Goal: Communication & Community: Answer question/provide support

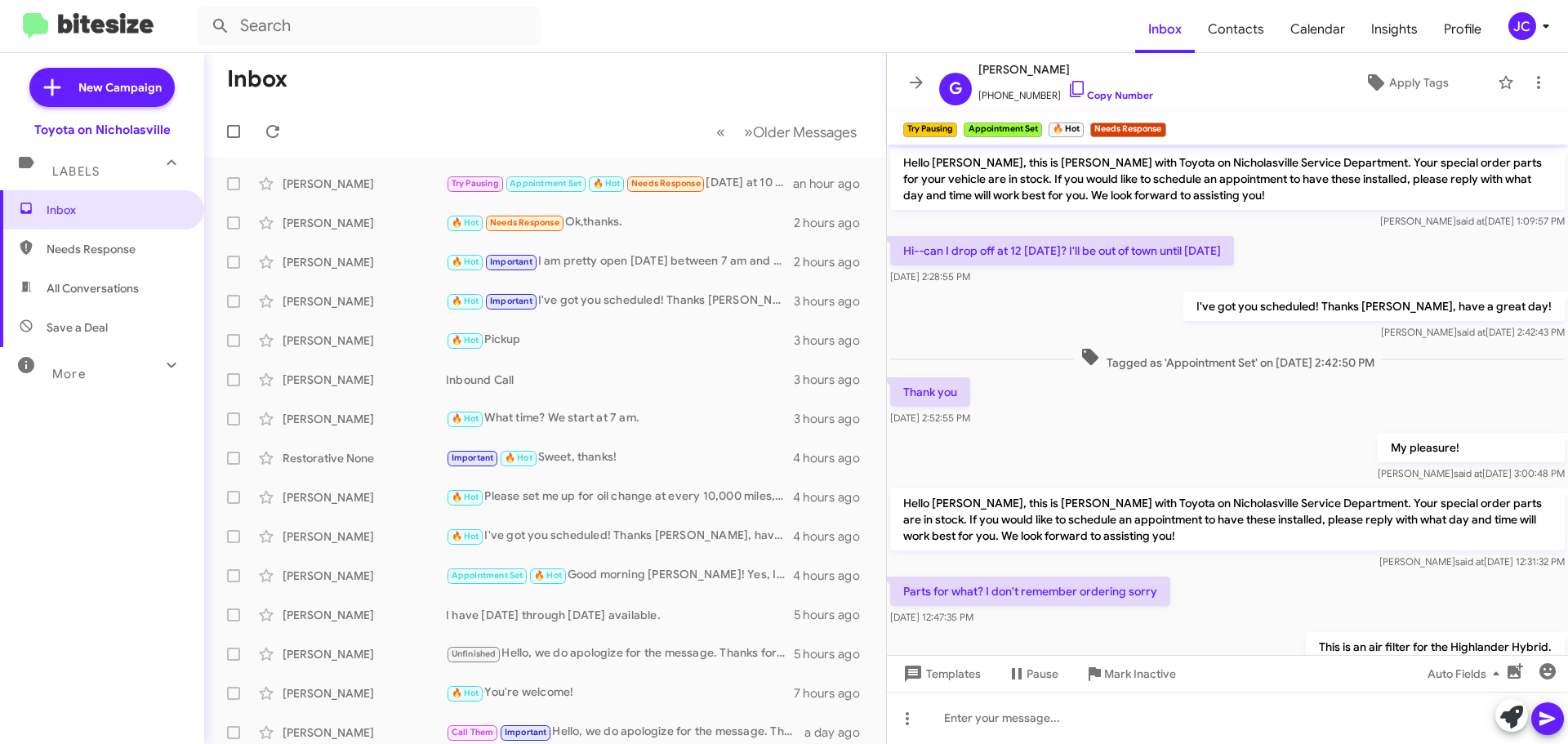
scroll to position [728, 0]
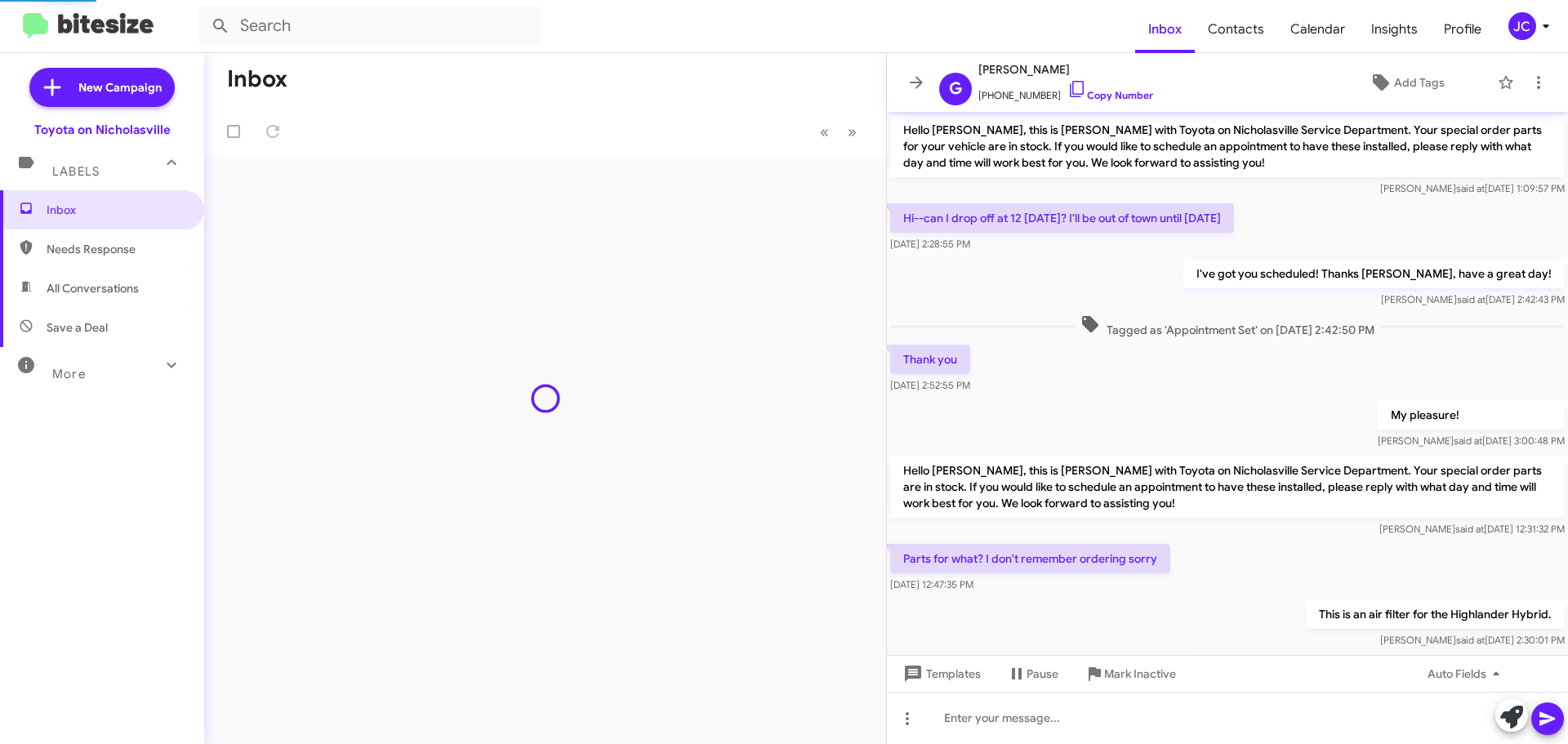
scroll to position [694, 0]
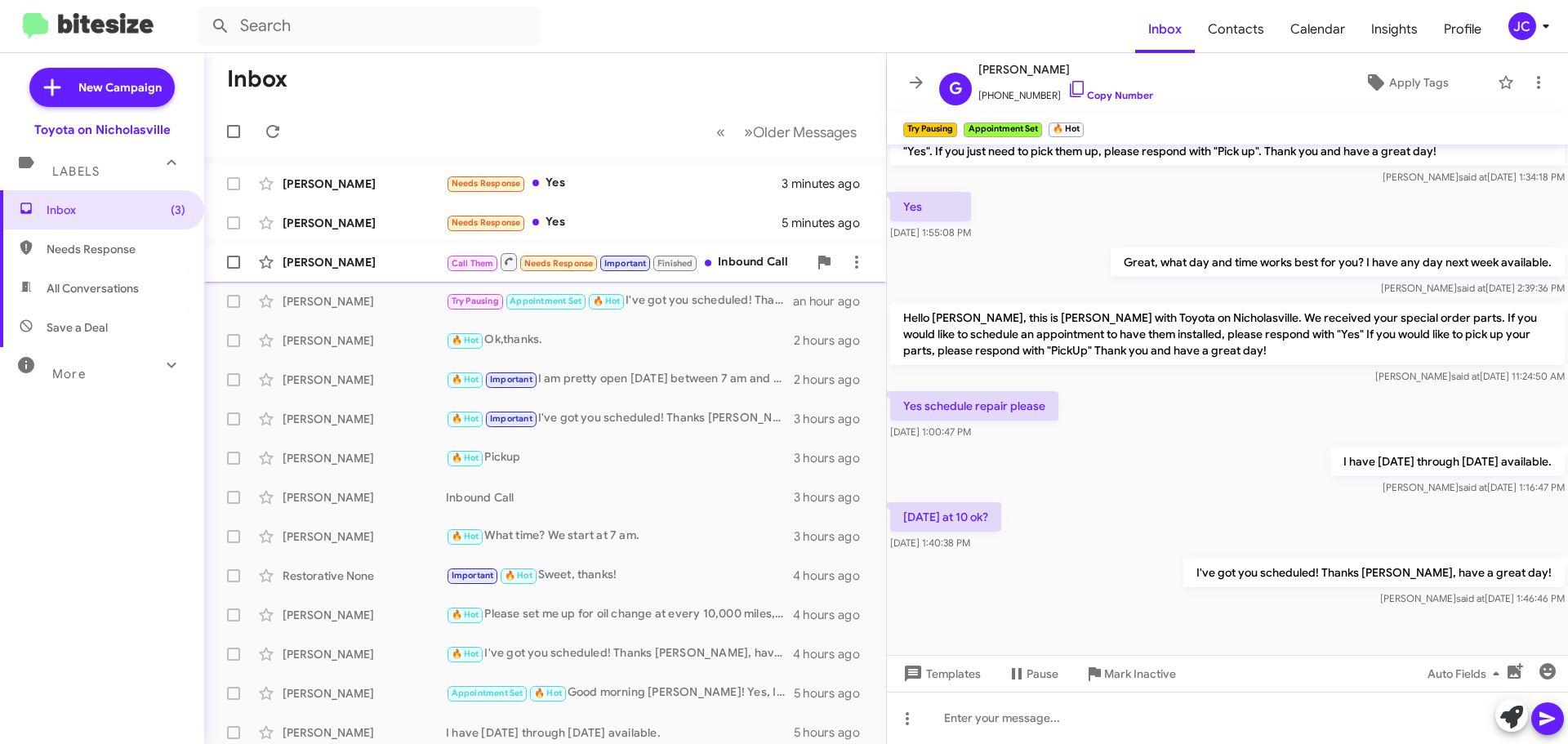
click at [382, 255] on div "[PERSON_NAME]" at bounding box center [364, 261] width 164 height 16
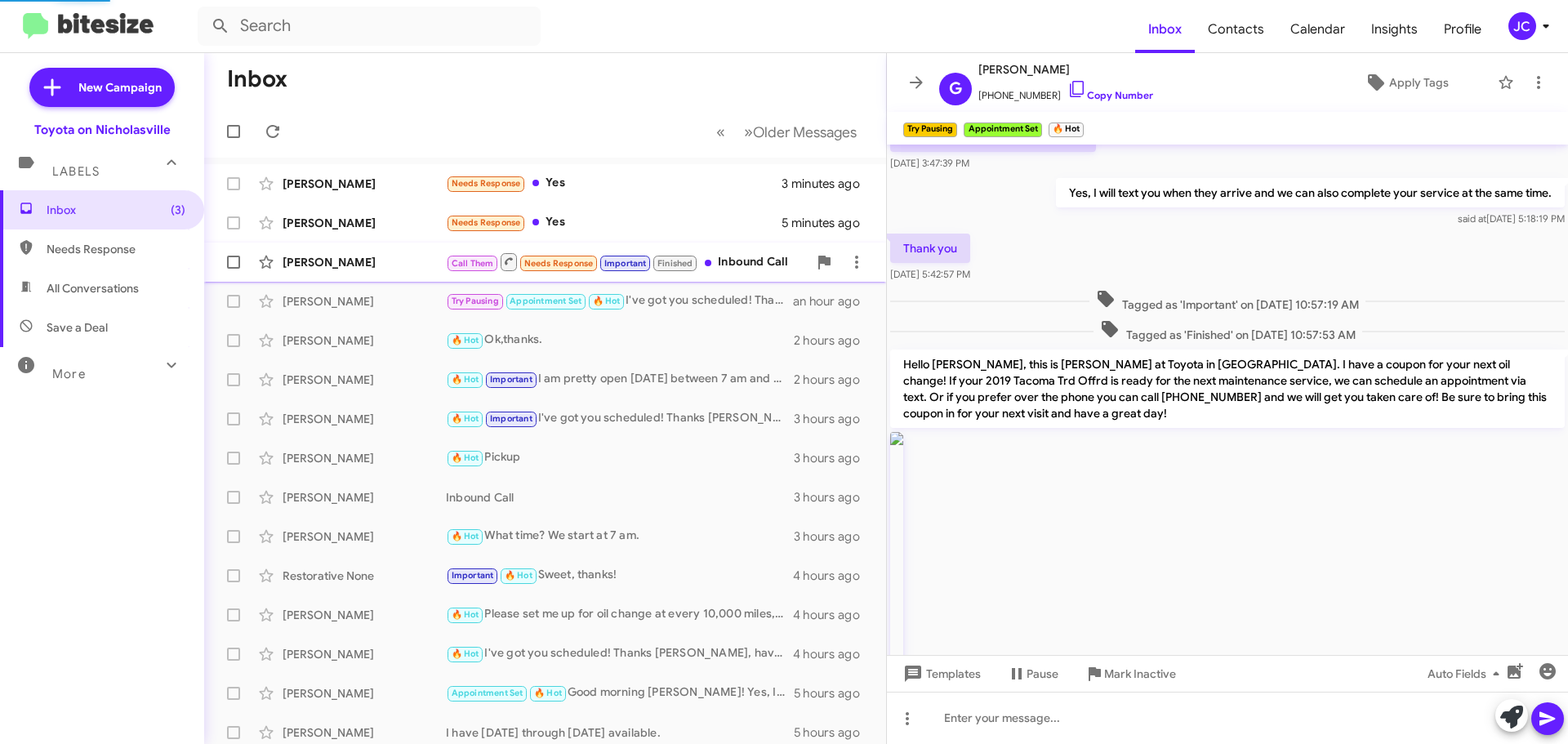
scroll to position [962, 0]
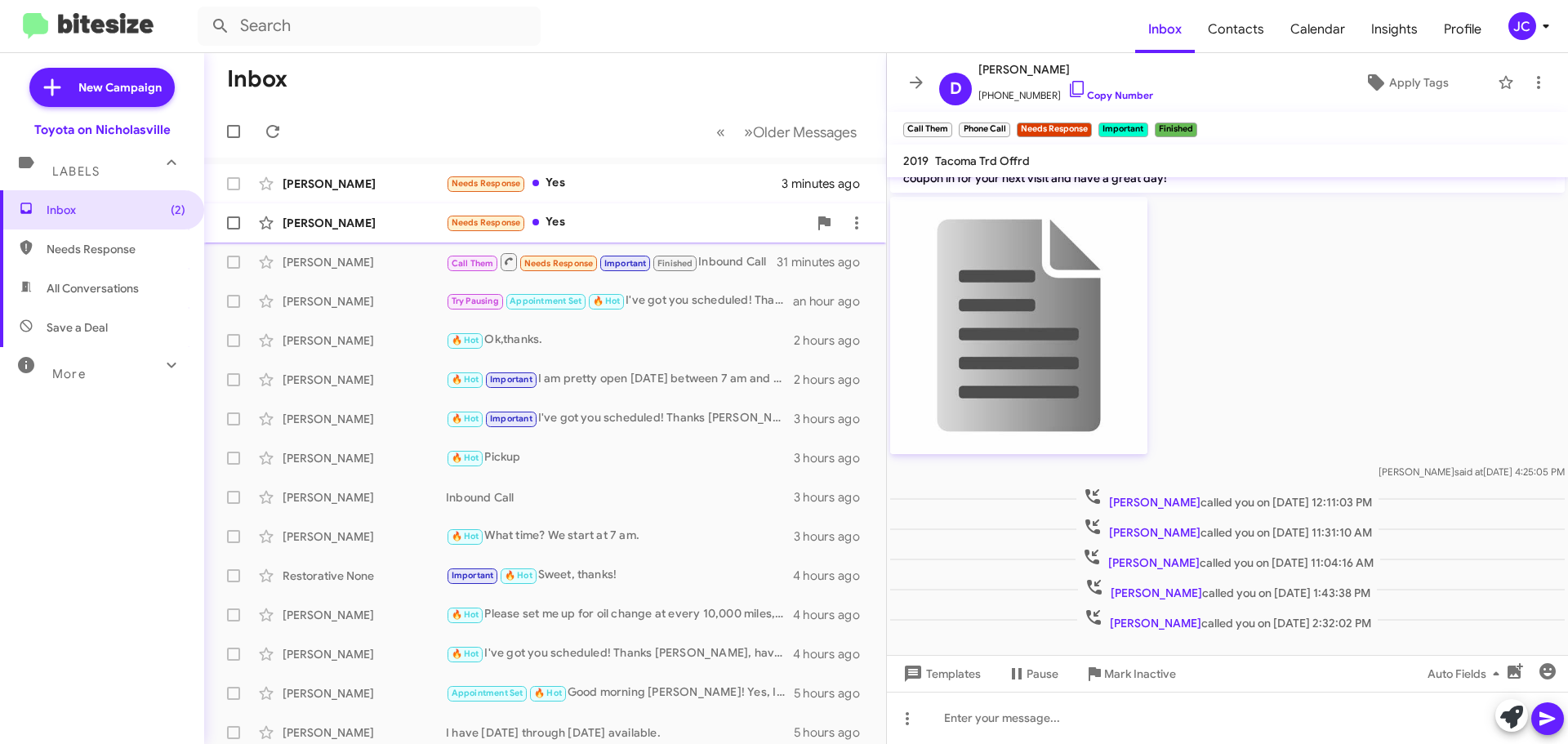
click at [403, 230] on div "[PERSON_NAME]" at bounding box center [364, 222] width 164 height 16
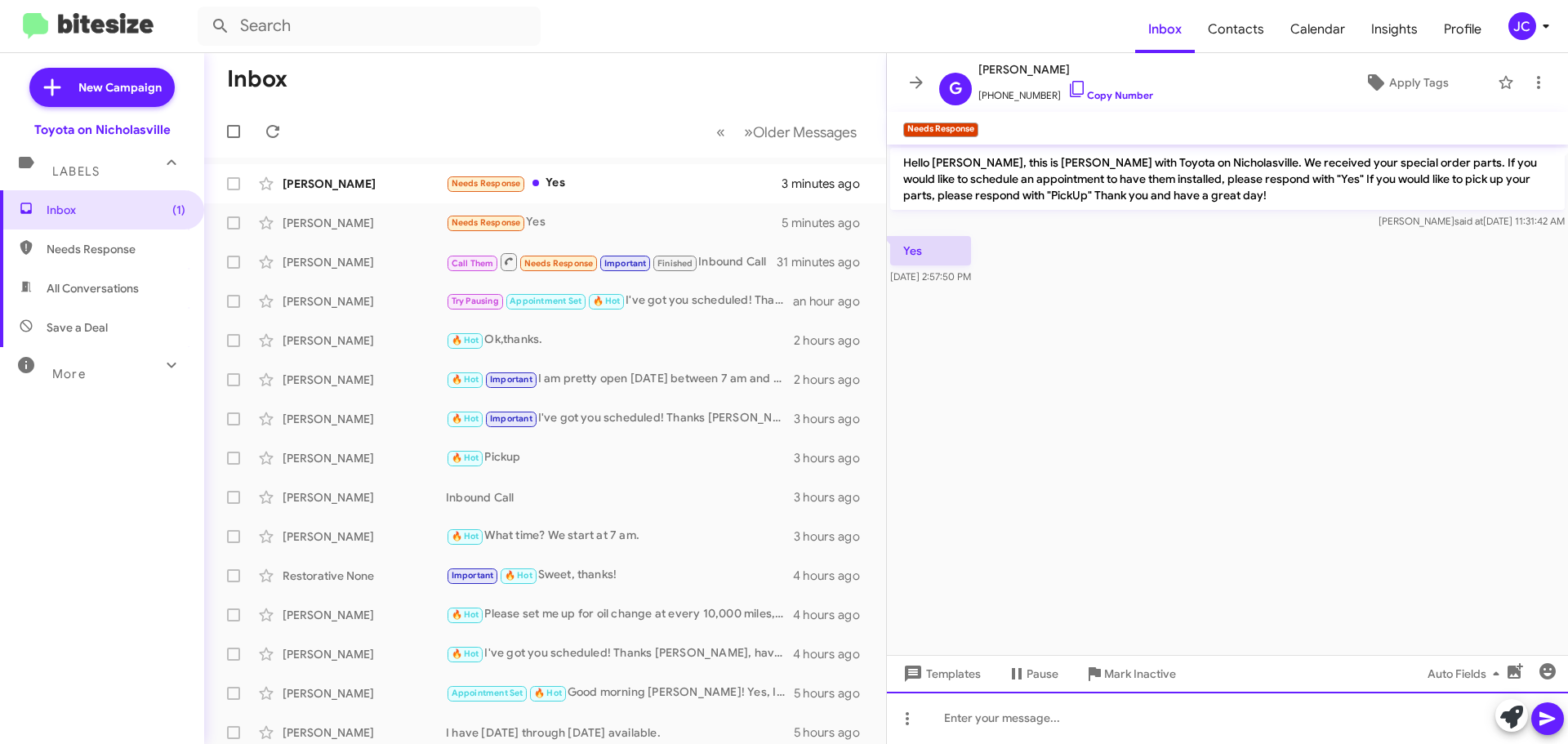
drag, startPoint x: 1121, startPoint y: 738, endPoint x: 1124, endPoint y: 729, distance: 9.5
click at [1121, 734] on div at bounding box center [1227, 717] width 681 height 53
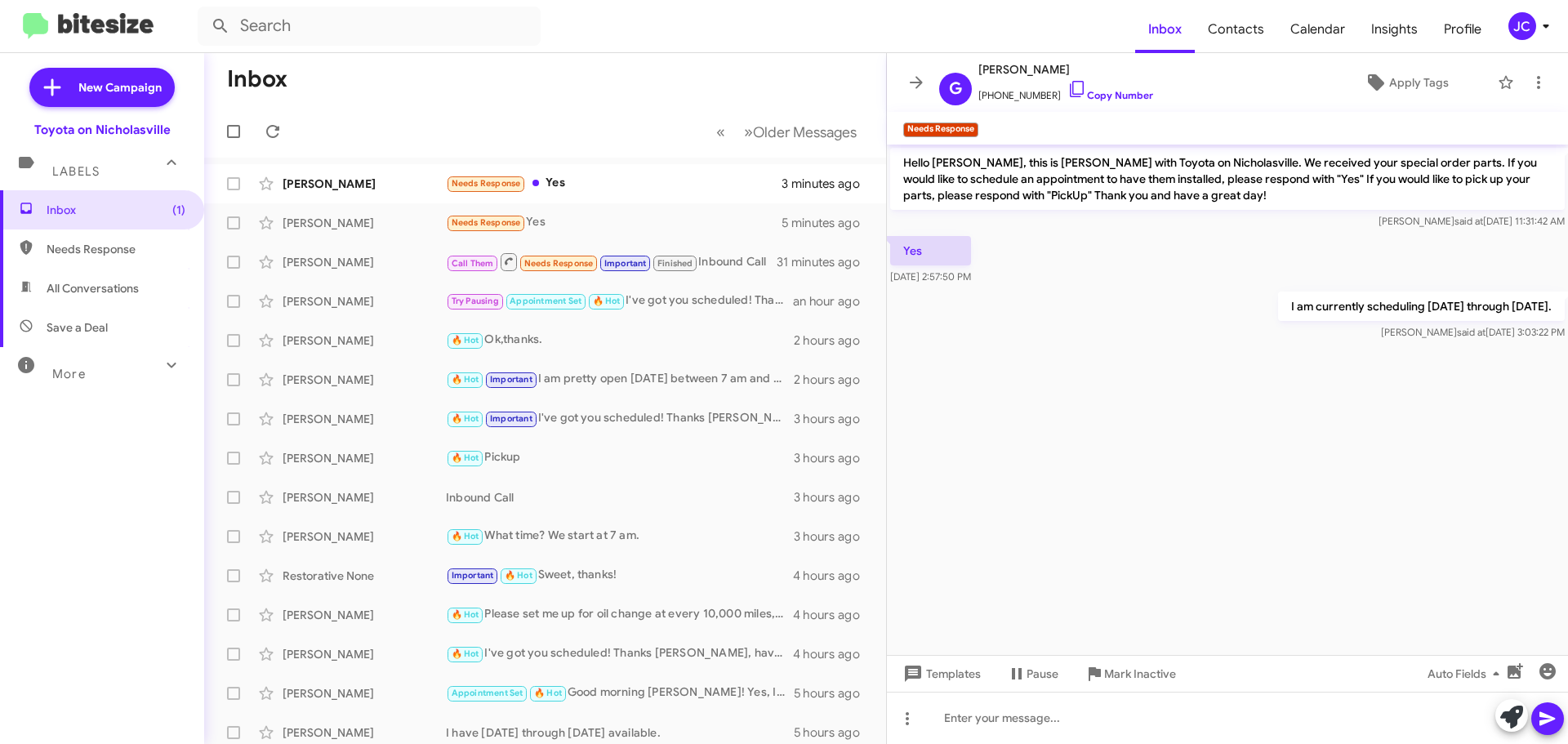
click at [1331, 310] on p "I am currently scheduling [DATE] through [DATE]." at bounding box center [1422, 306] width 287 height 30
copy p "I am currently scheduling [DATE] through [DATE]."
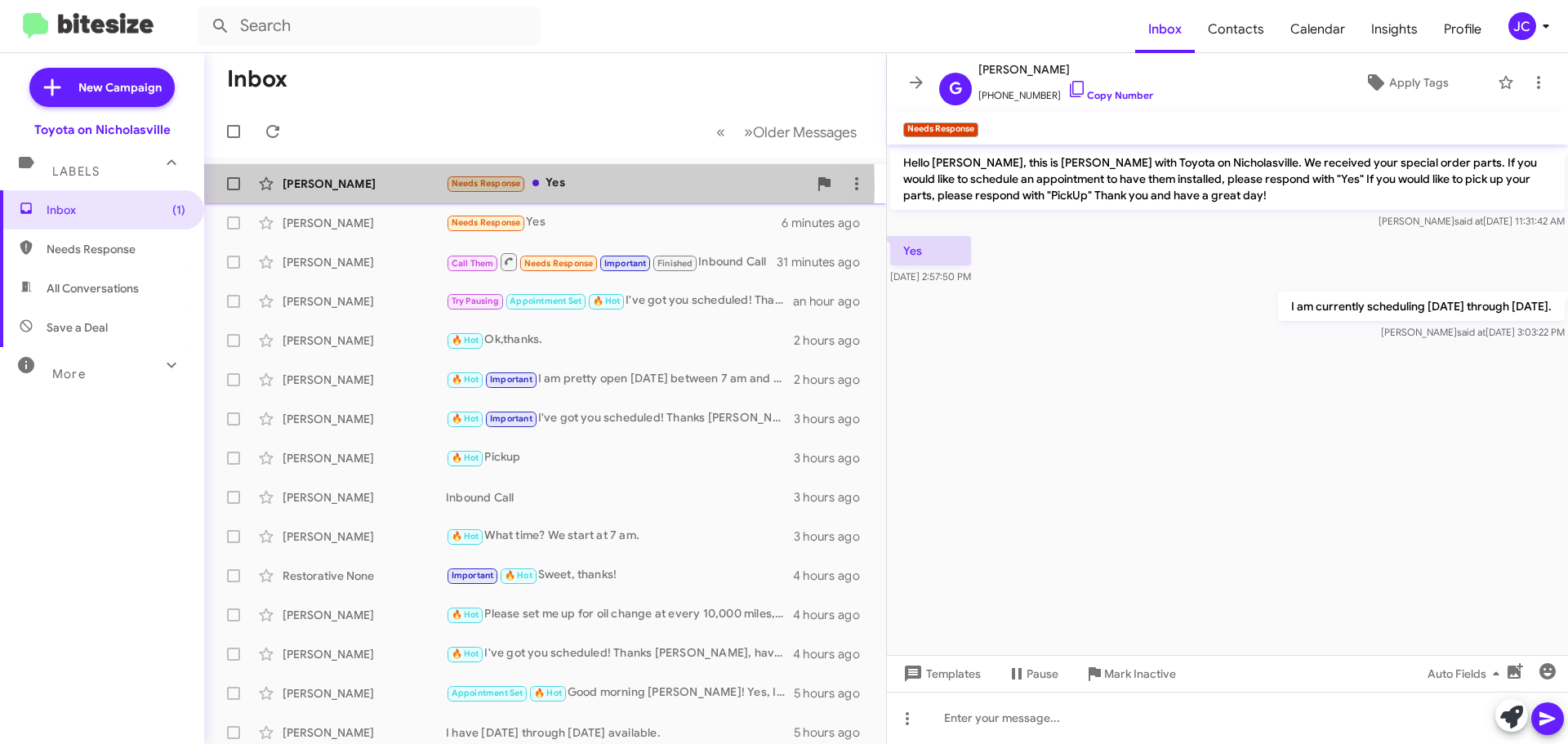
click at [340, 186] on div "[PERSON_NAME]" at bounding box center [364, 184] width 164 height 16
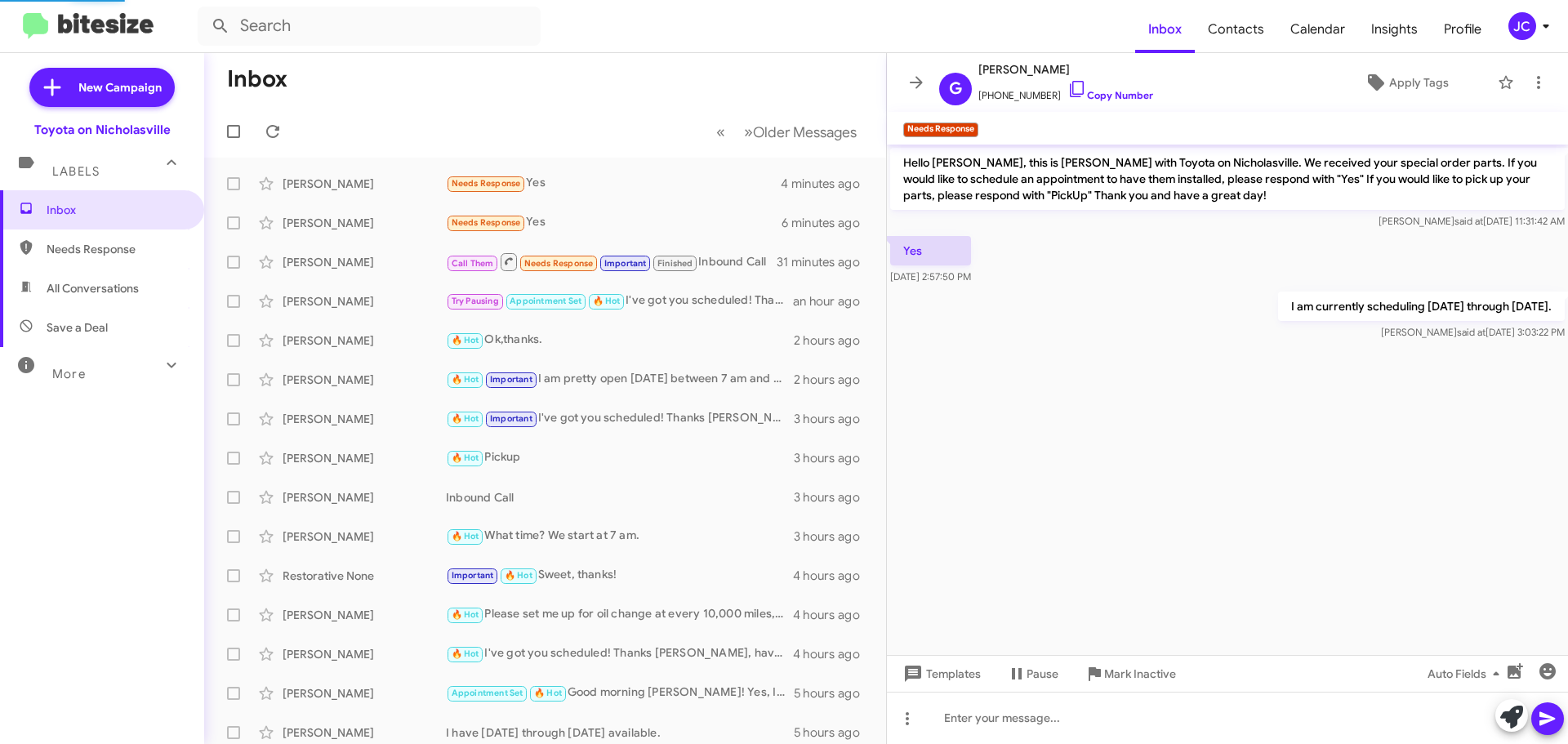
scroll to position [94, 0]
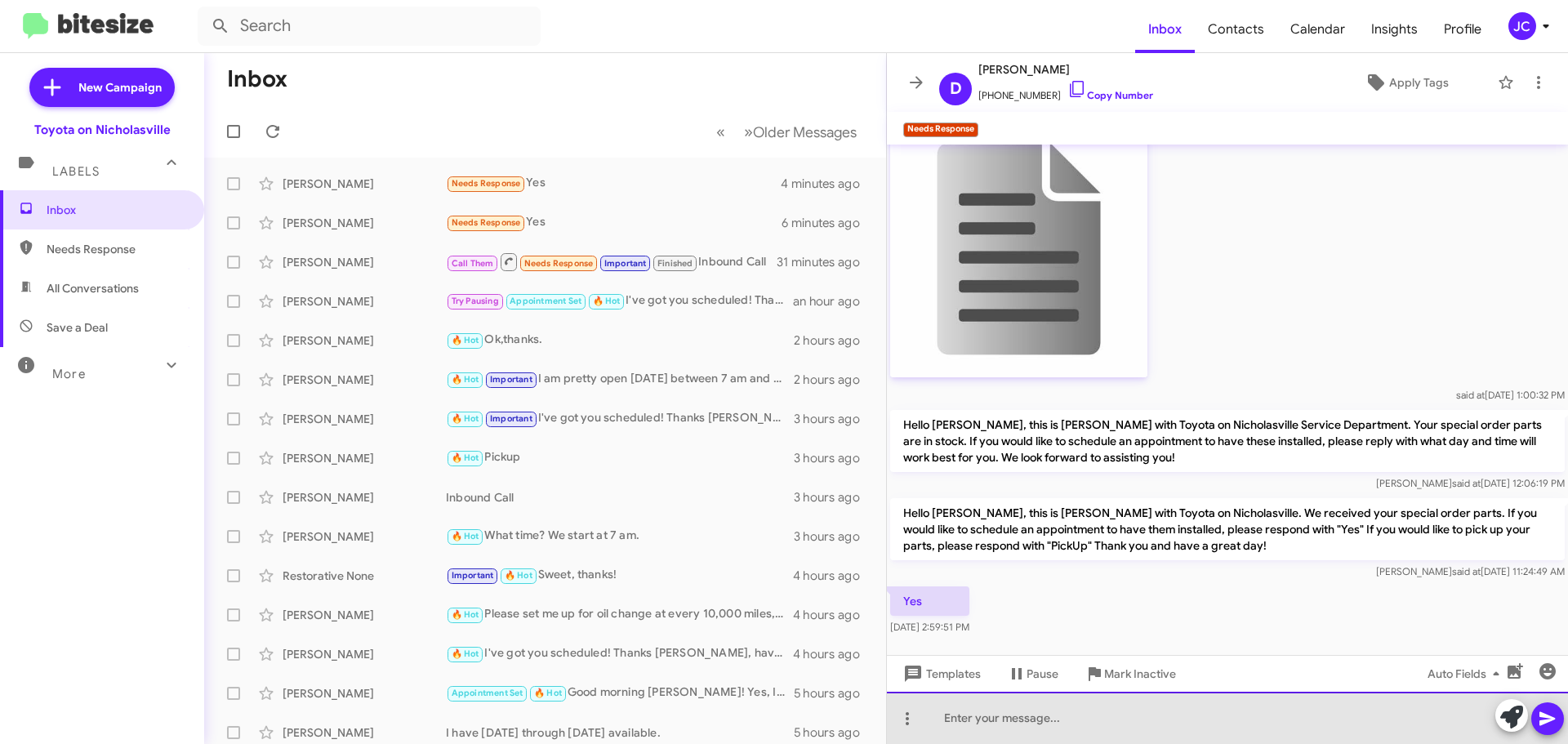
click at [1025, 705] on div at bounding box center [1227, 717] width 681 height 53
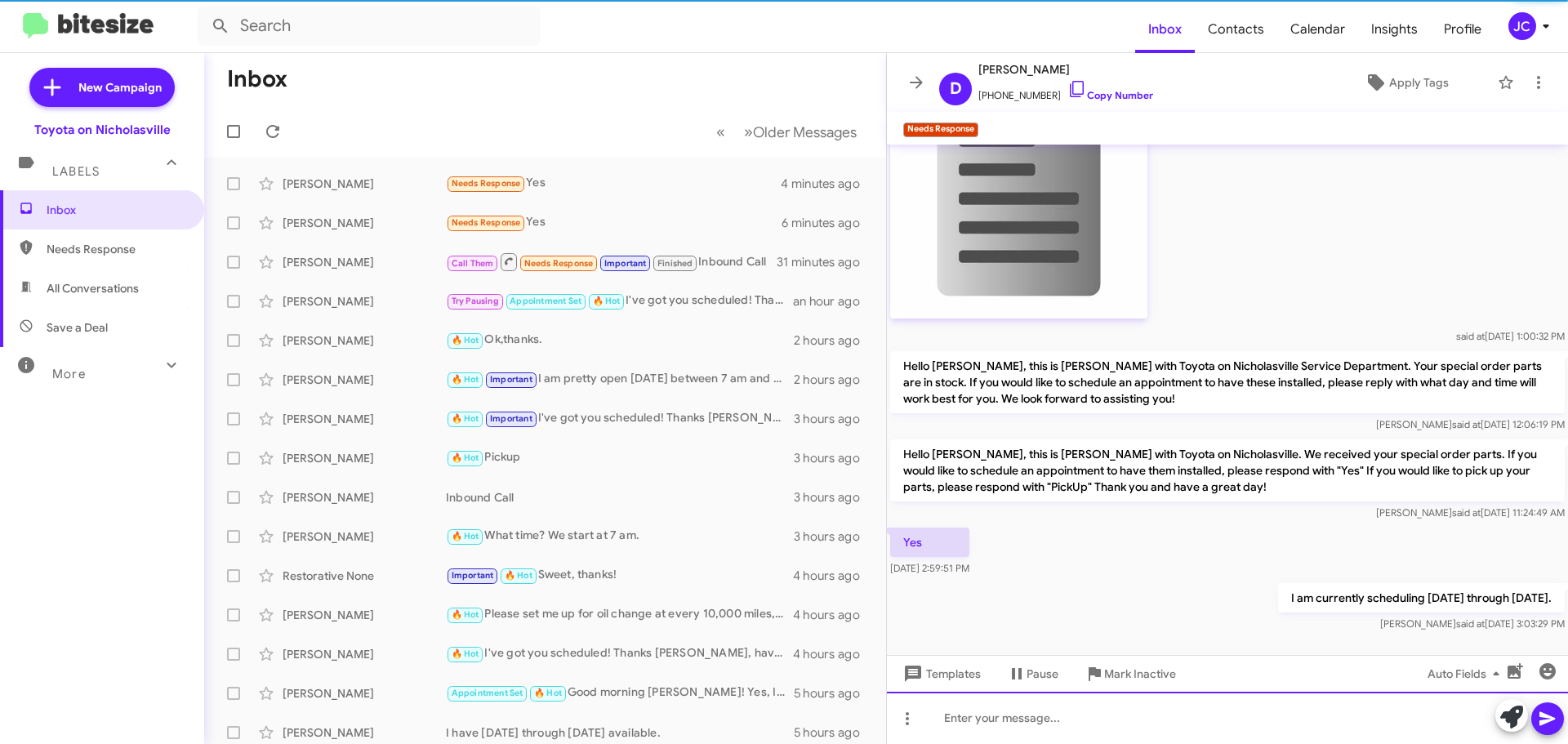
scroll to position [153, 0]
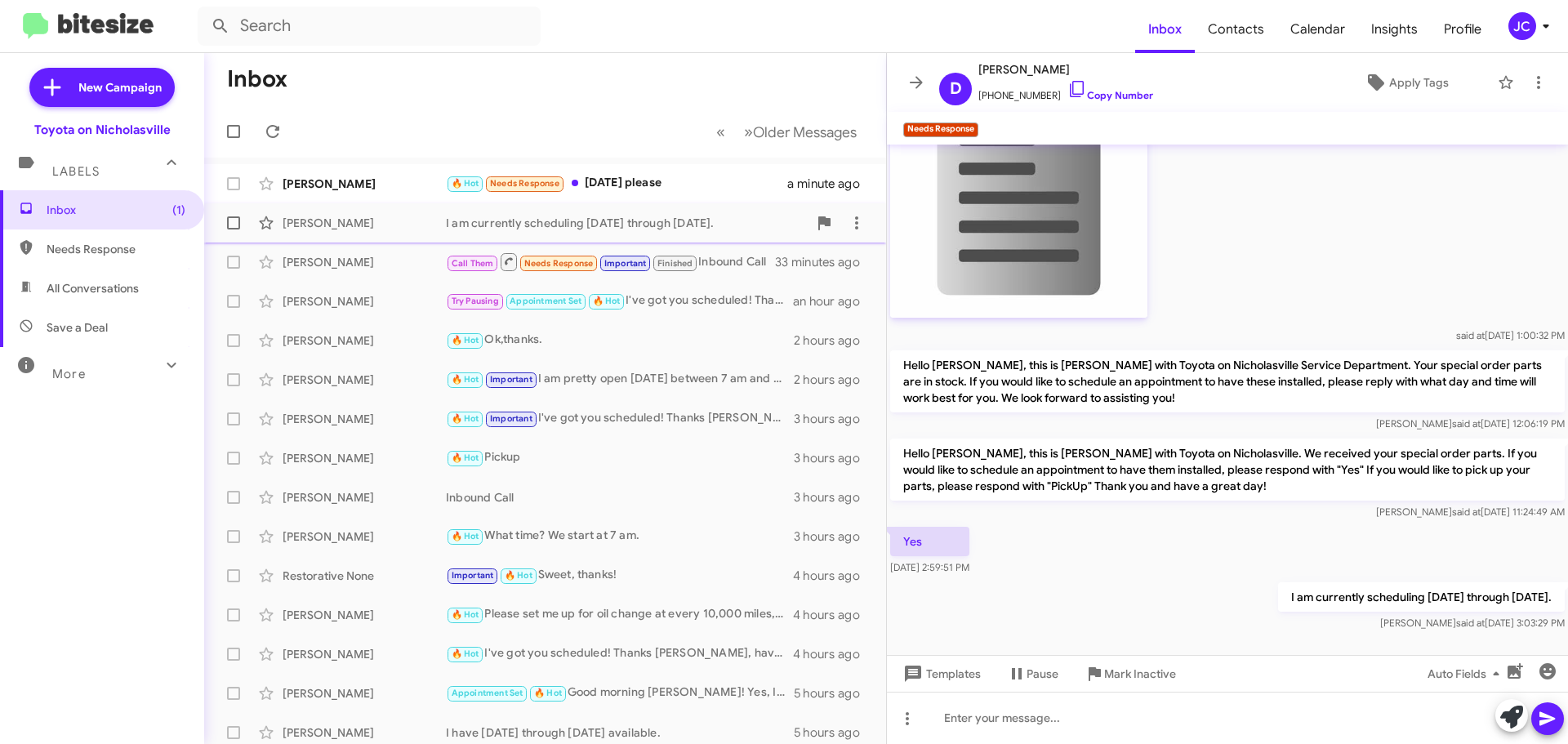
drag, startPoint x: 312, startPoint y: 234, endPoint x: 319, endPoint y: 213, distance: 22.1
click at [312, 234] on div "[PERSON_NAME] I am currently scheduling [DATE] through [DATE]. 2 minutes ago" at bounding box center [544, 223] width 655 height 33
click at [317, 170] on div "[PERSON_NAME] 🔥 Hot Needs Response [DATE] please a minute ago" at bounding box center [544, 184] width 655 height 33
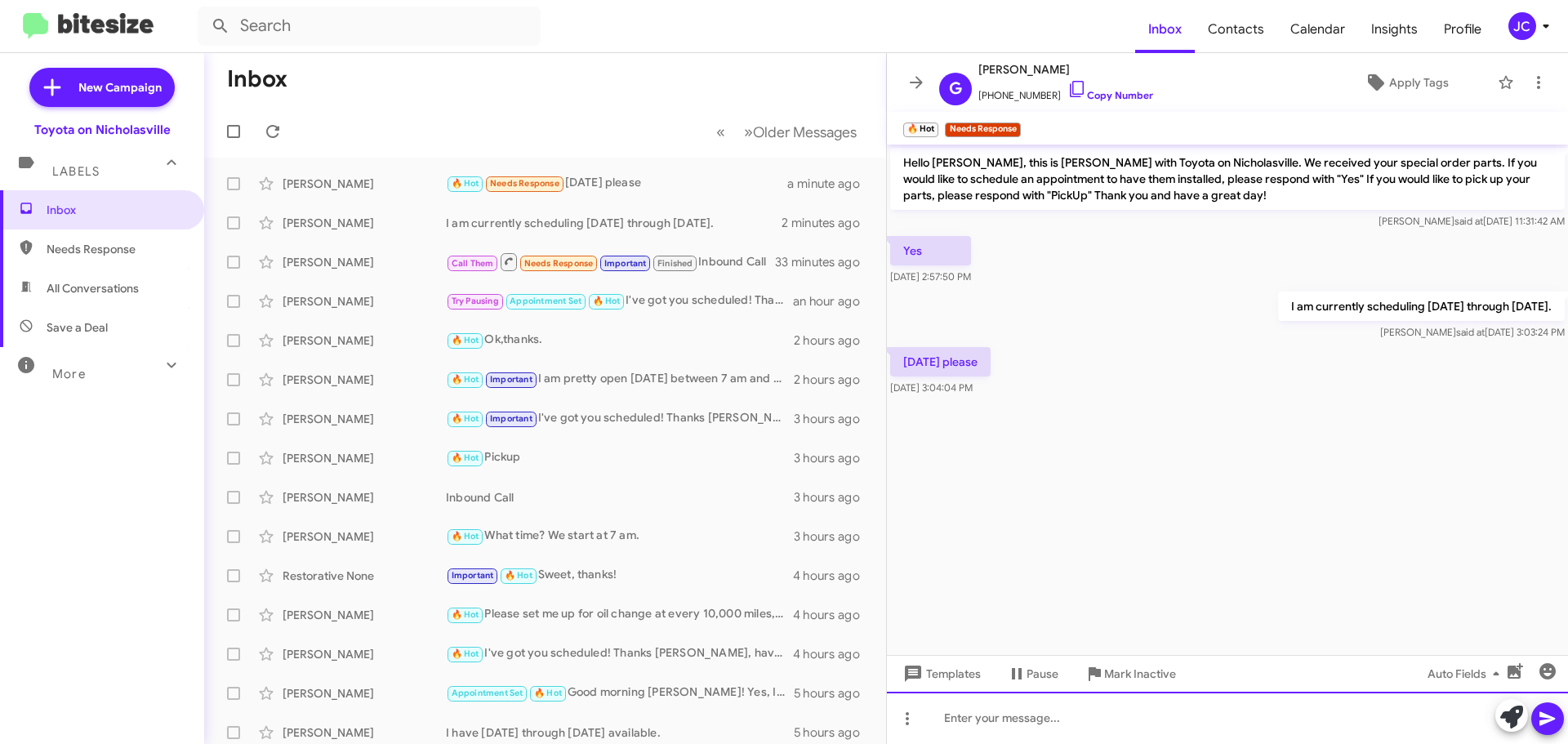
click at [1048, 717] on div at bounding box center [1227, 717] width 681 height 53
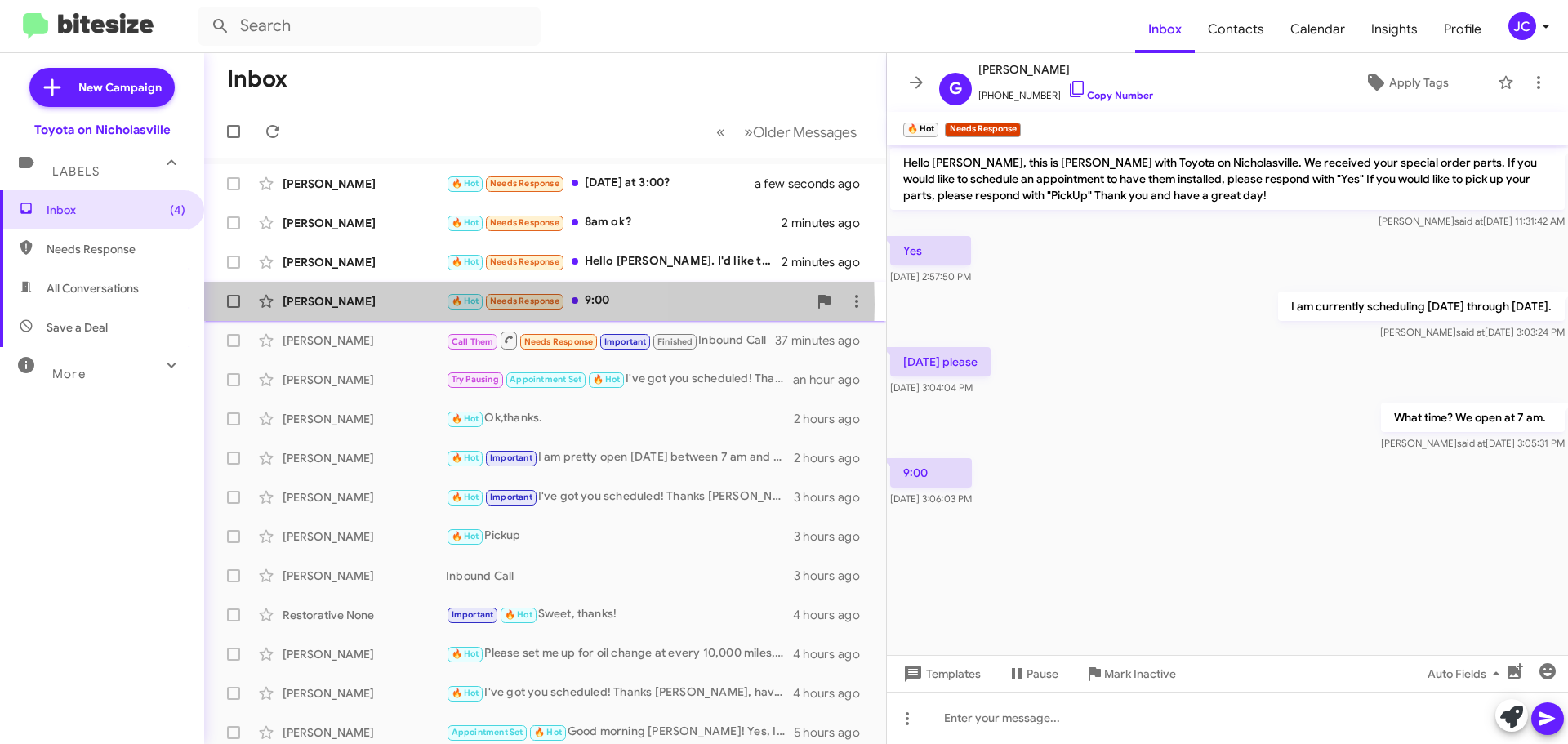
click at [356, 304] on div "[PERSON_NAME]" at bounding box center [364, 300] width 164 height 16
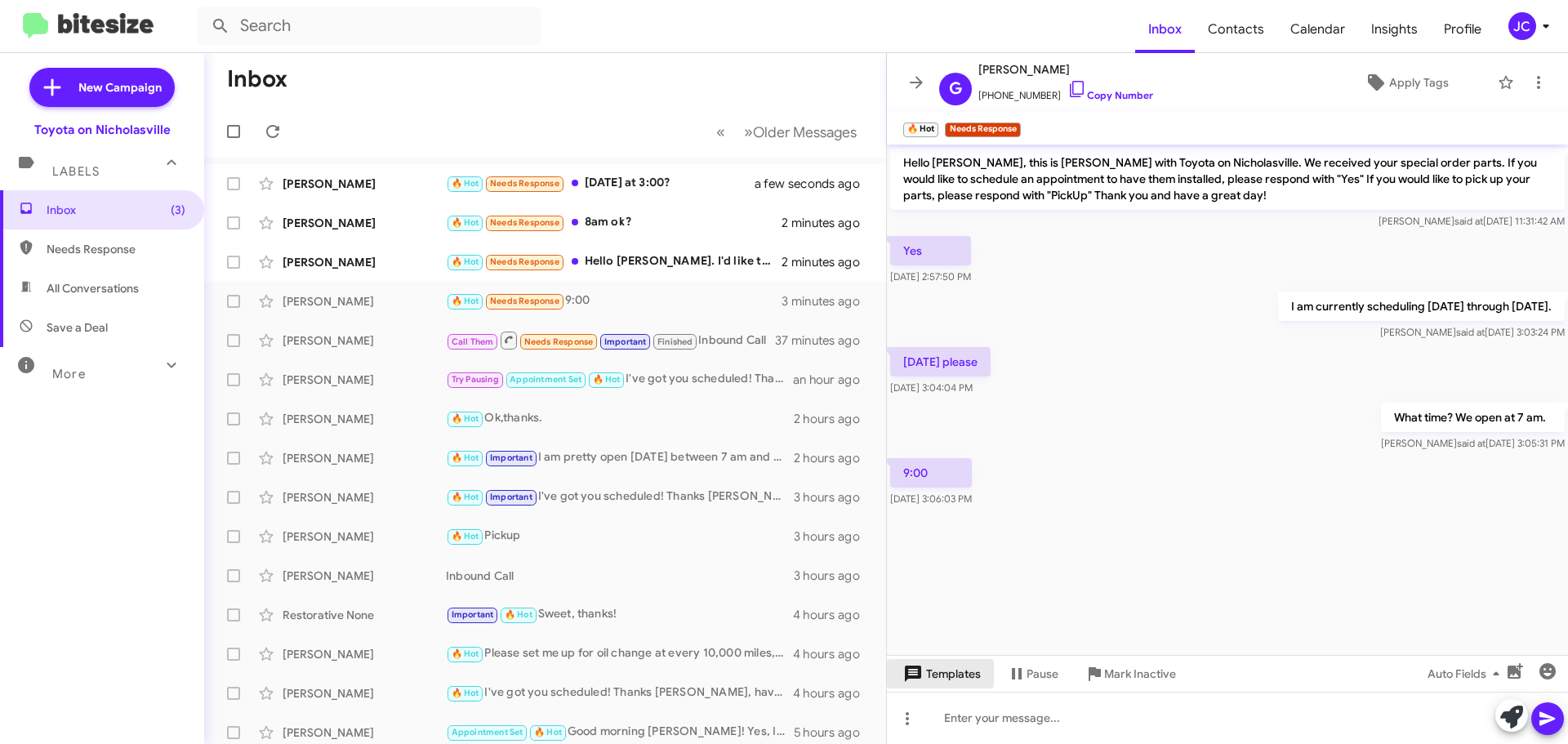
click at [943, 678] on span "Templates" at bounding box center [940, 673] width 81 height 30
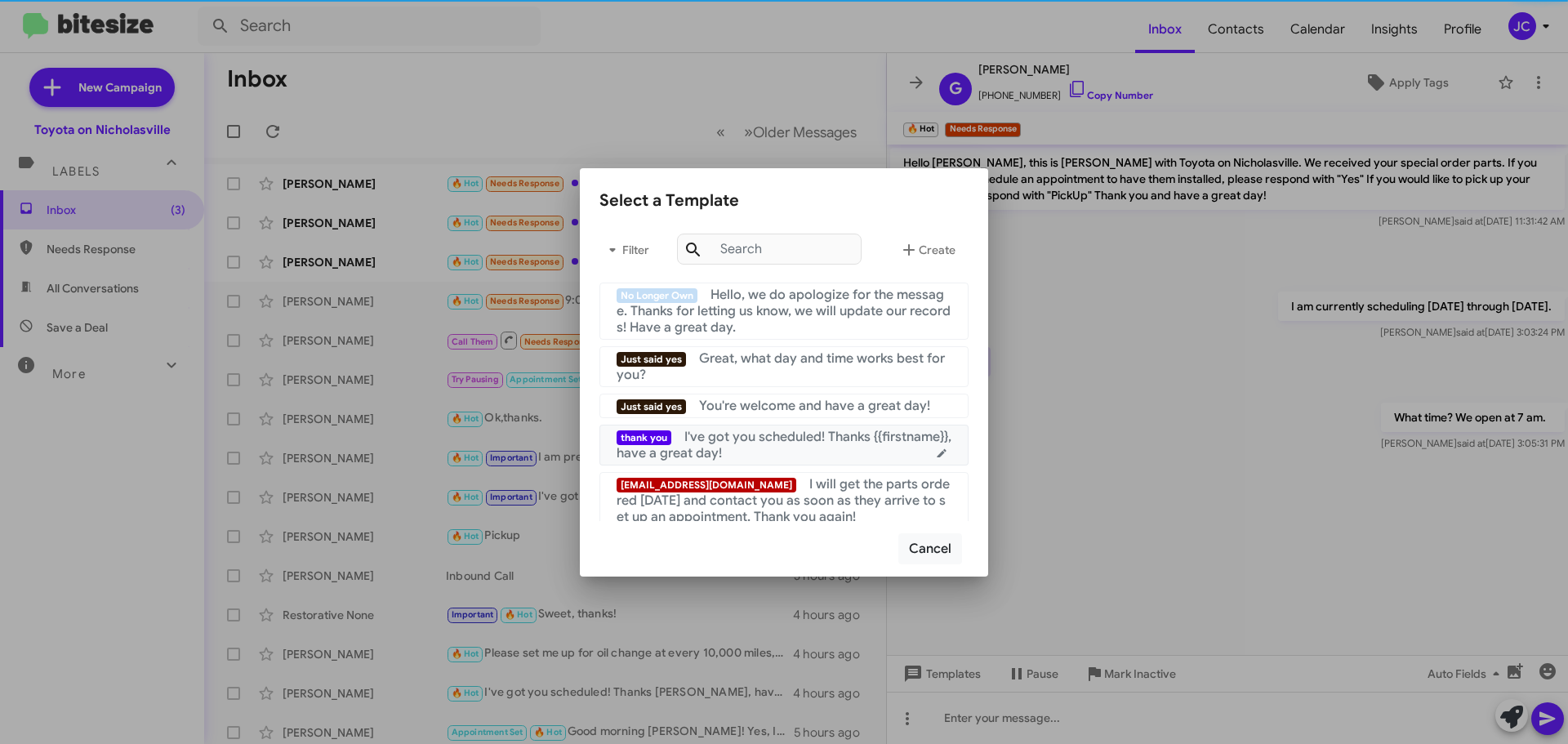
click at [774, 439] on span "I've got you scheduled! Thanks {{firstname}}, have a great day!" at bounding box center [784, 445] width 335 height 33
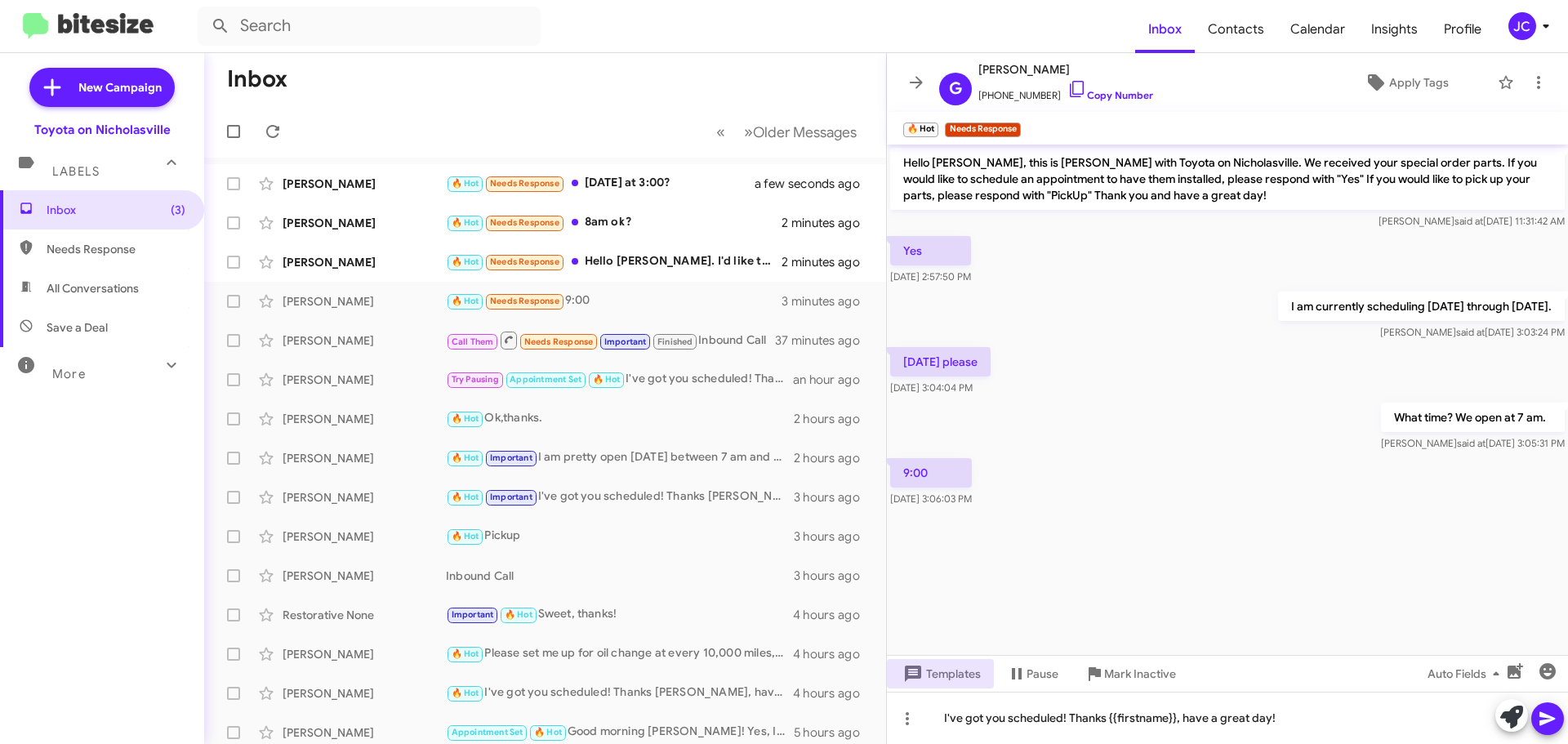
click at [1539, 717] on icon at bounding box center [1547, 718] width 19 height 19
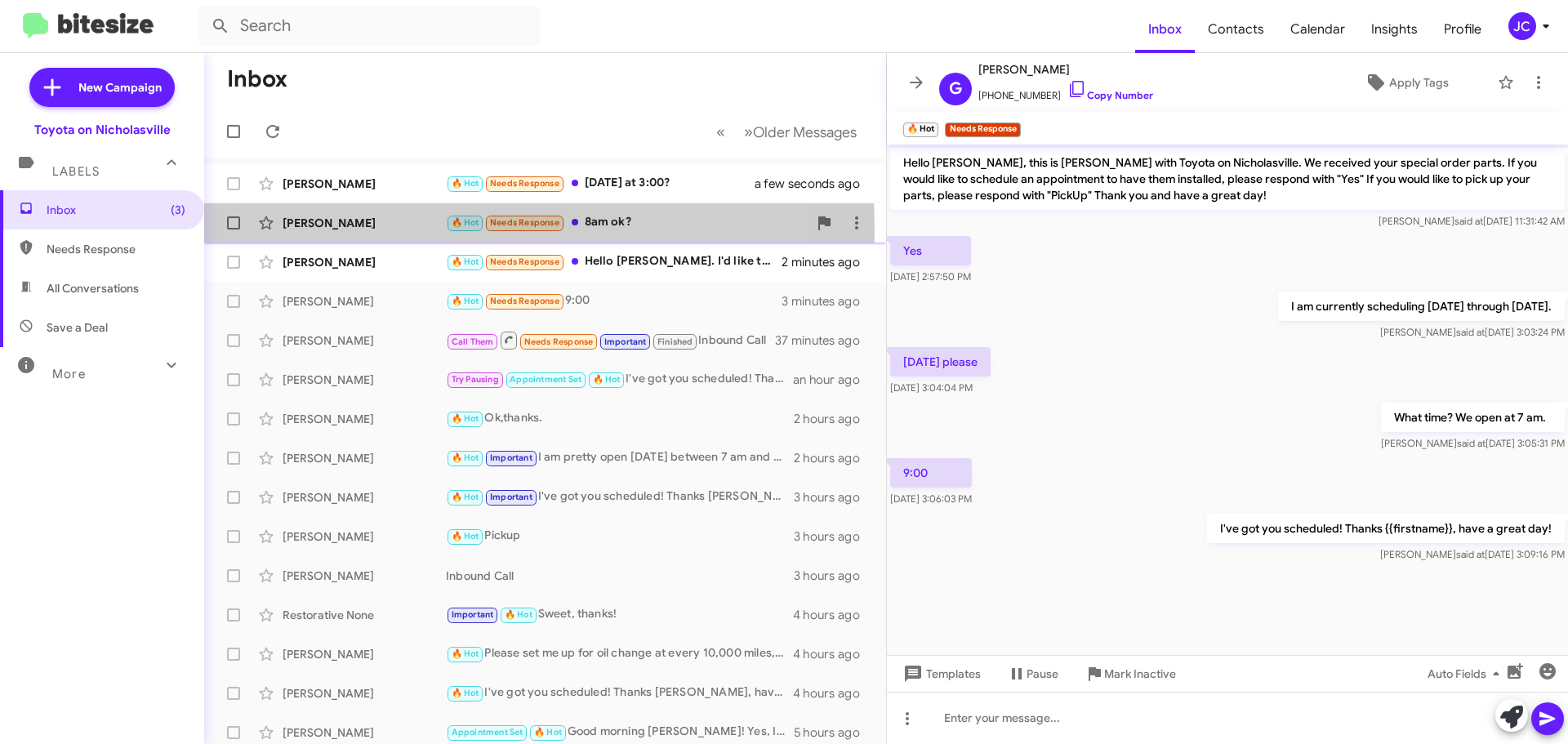
click at [322, 230] on div "[PERSON_NAME]" at bounding box center [364, 222] width 164 height 16
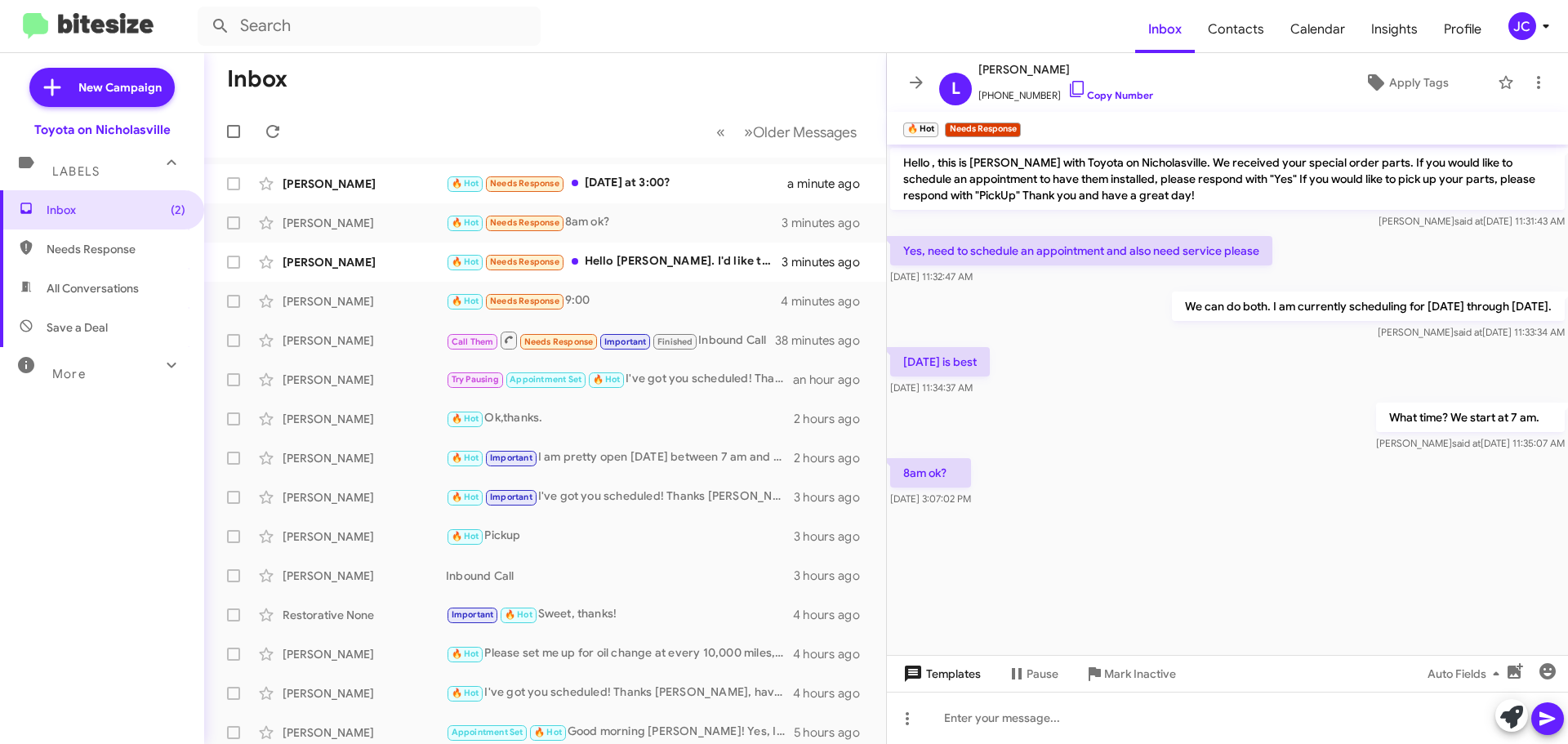
click at [931, 674] on span "Templates" at bounding box center [940, 673] width 81 height 30
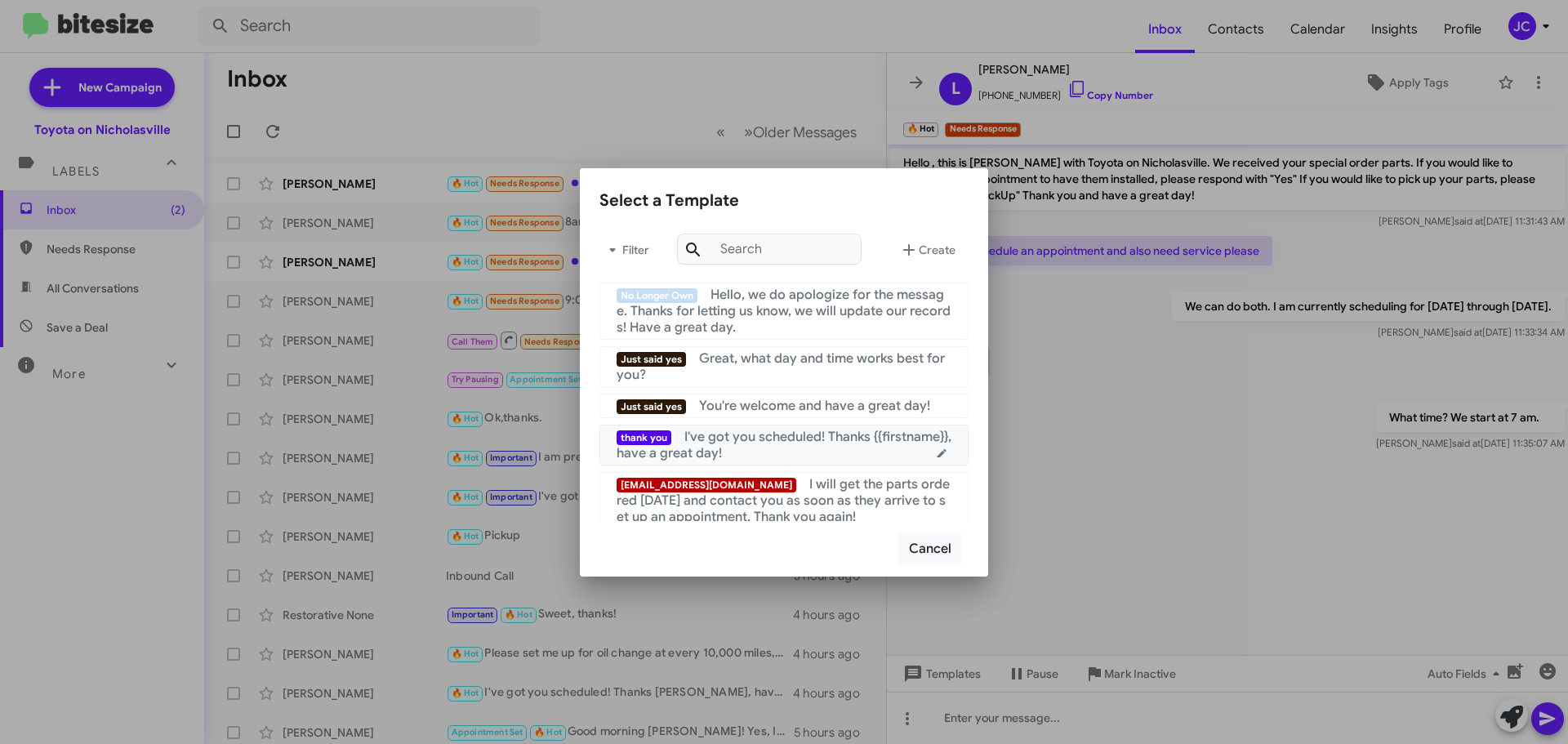
click at [787, 438] on span "I've got you scheduled! Thanks {{firstname}}, have a great day!" at bounding box center [784, 445] width 335 height 33
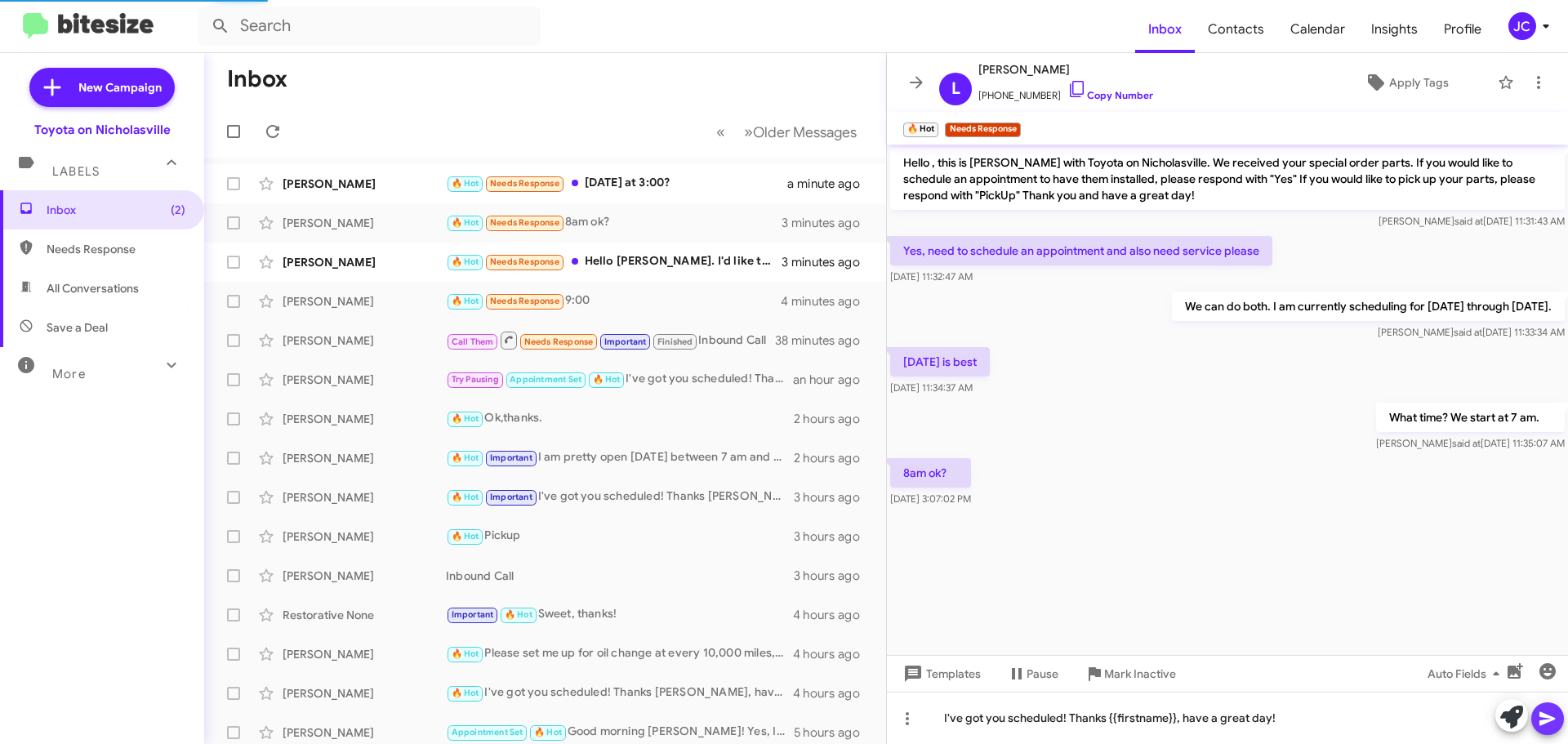
click at [1549, 718] on icon at bounding box center [1547, 718] width 19 height 19
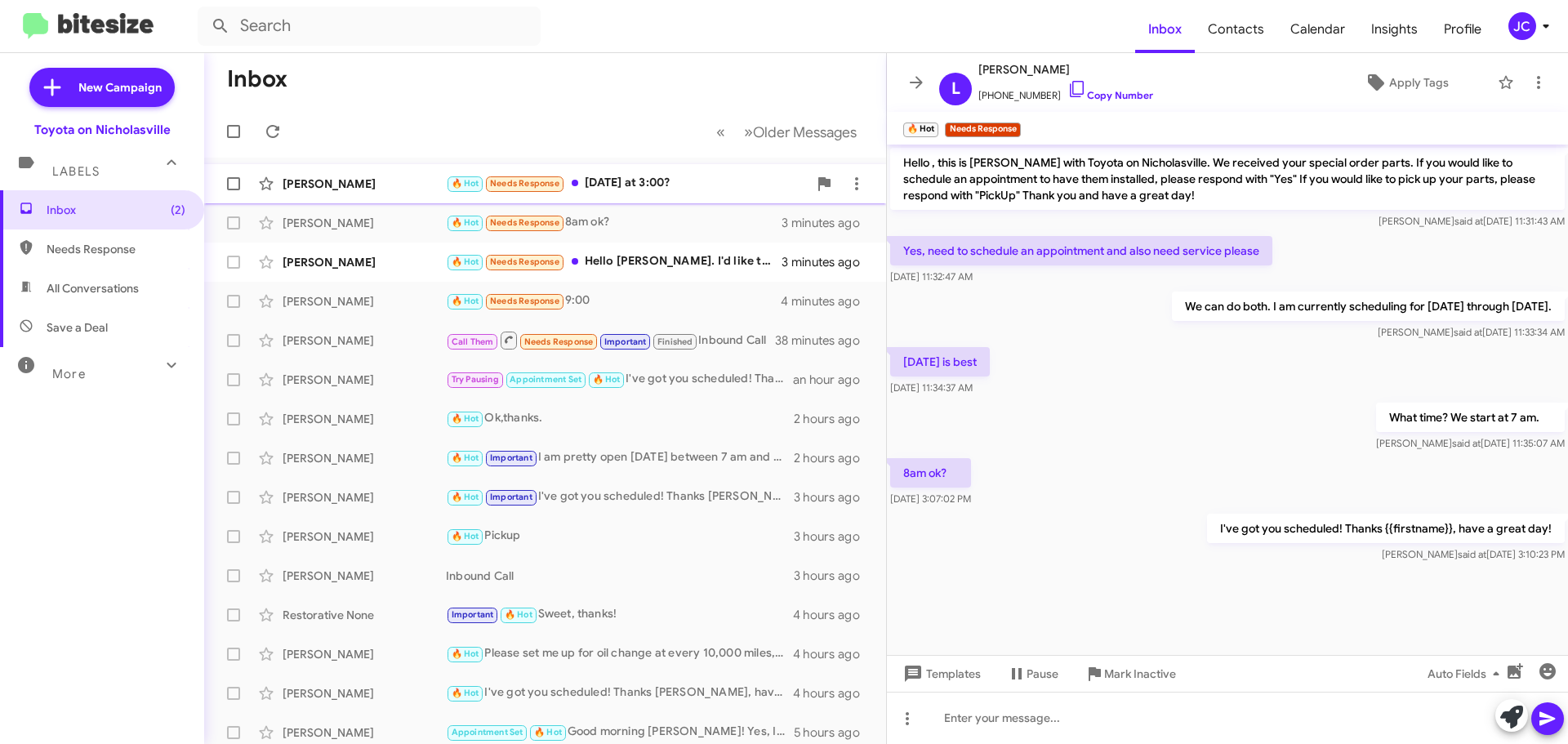
click at [373, 198] on div "[PERSON_NAME] 🔥 Hot Needs Response [DATE] at 3:00? a minute ago" at bounding box center [544, 184] width 655 height 33
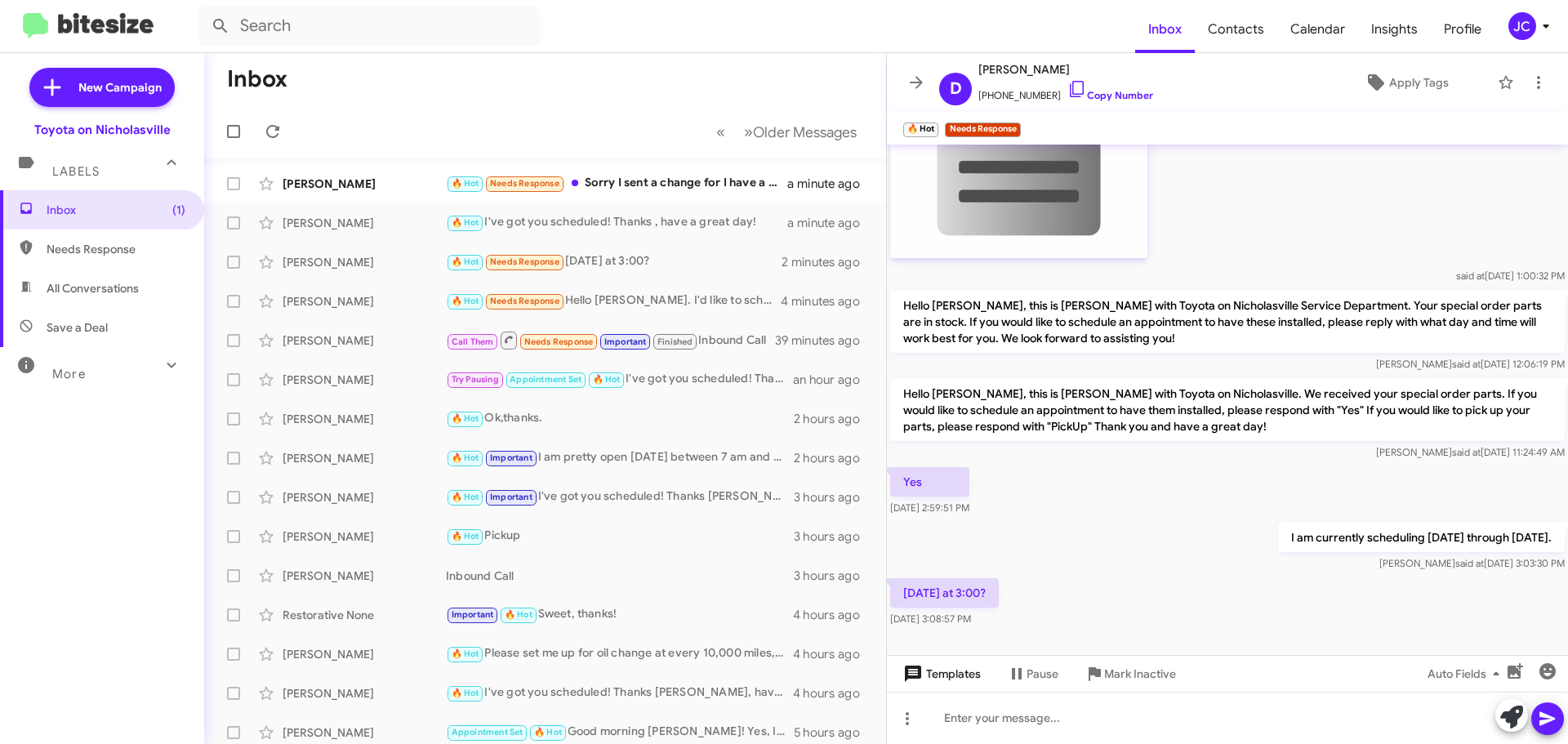
click at [962, 686] on span "Templates" at bounding box center [940, 673] width 81 height 30
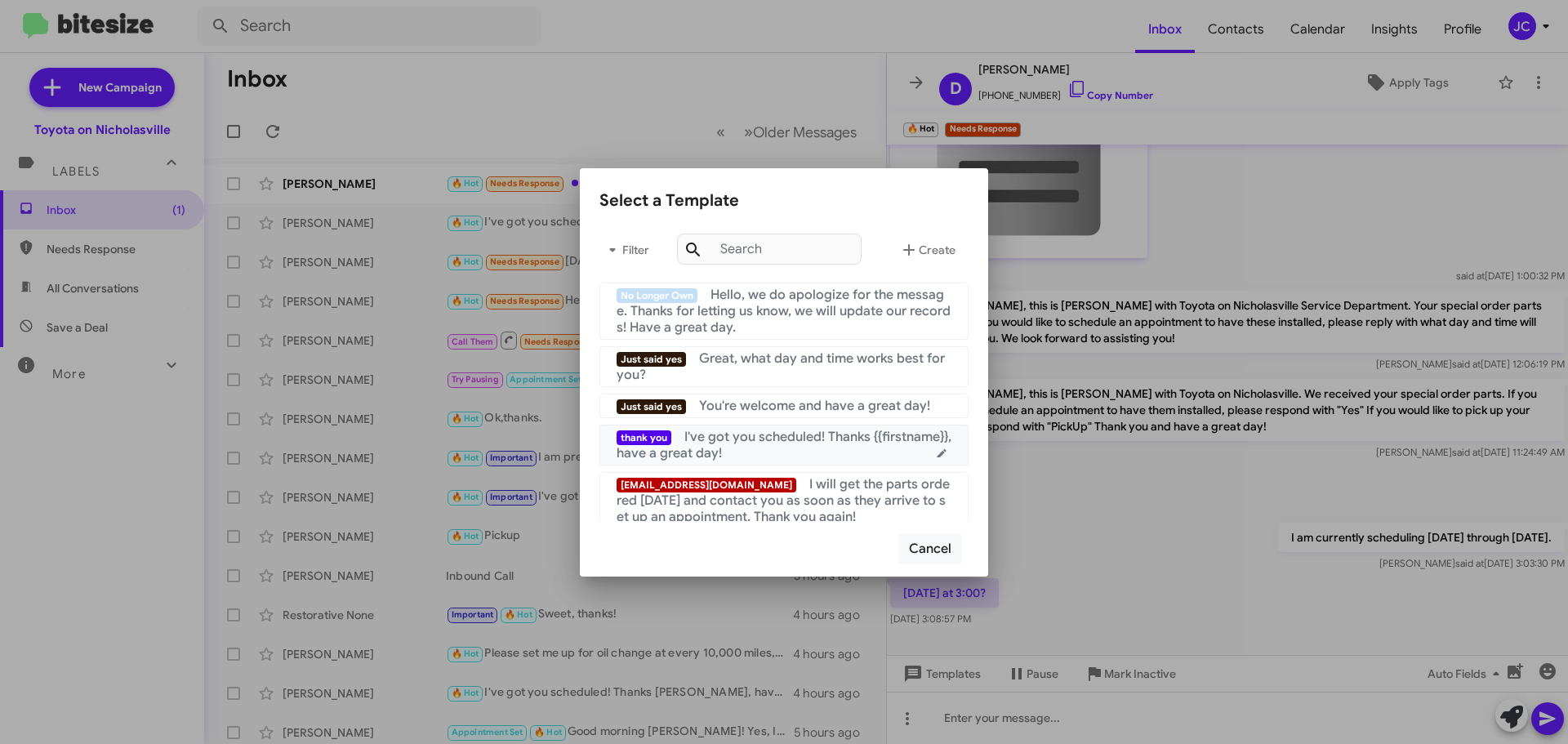
click at [743, 453] on div "thank you I've got you scheduled! Thanks {{firstname}}, have a great day!" at bounding box center [784, 445] width 335 height 33
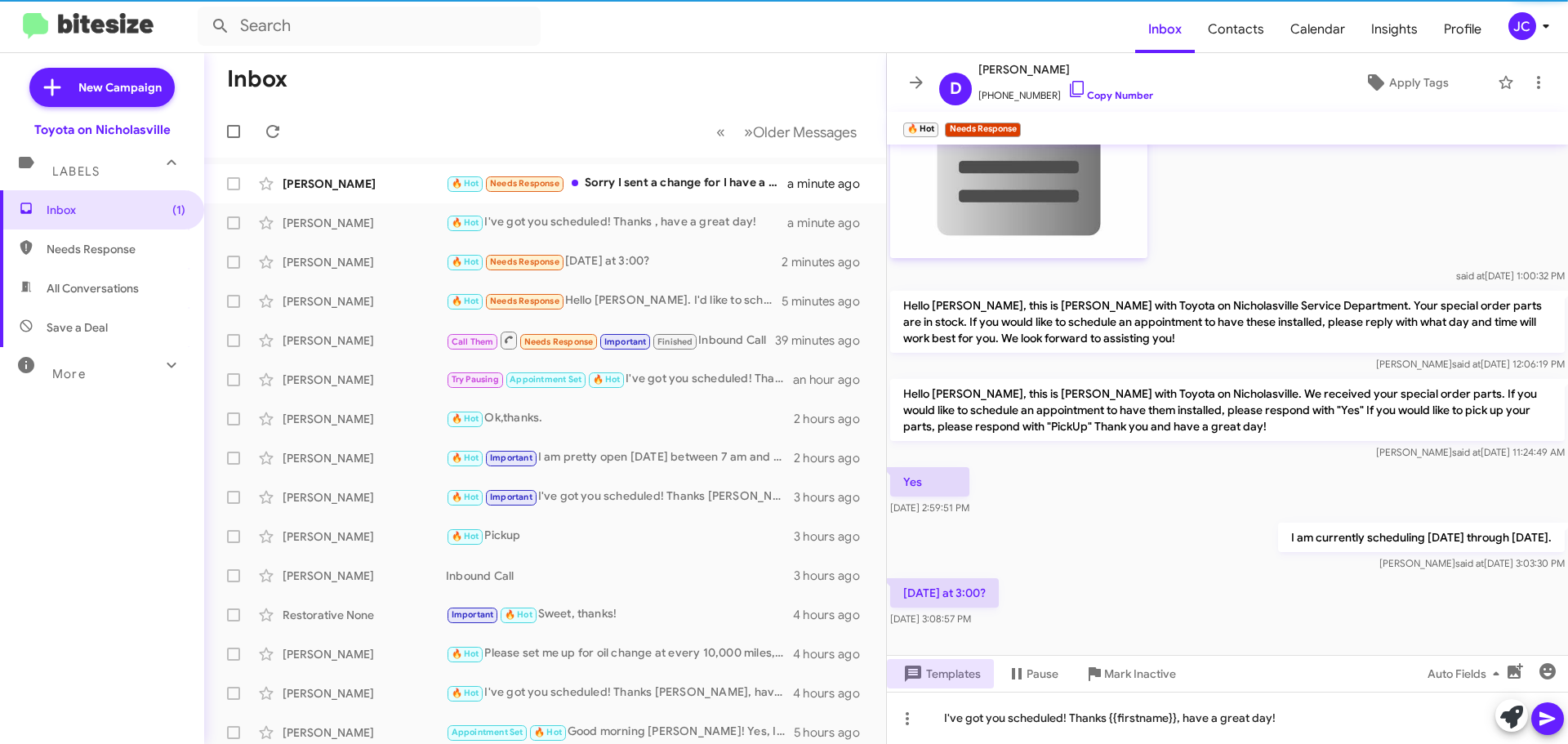
click at [1559, 713] on button at bounding box center [1547, 718] width 33 height 33
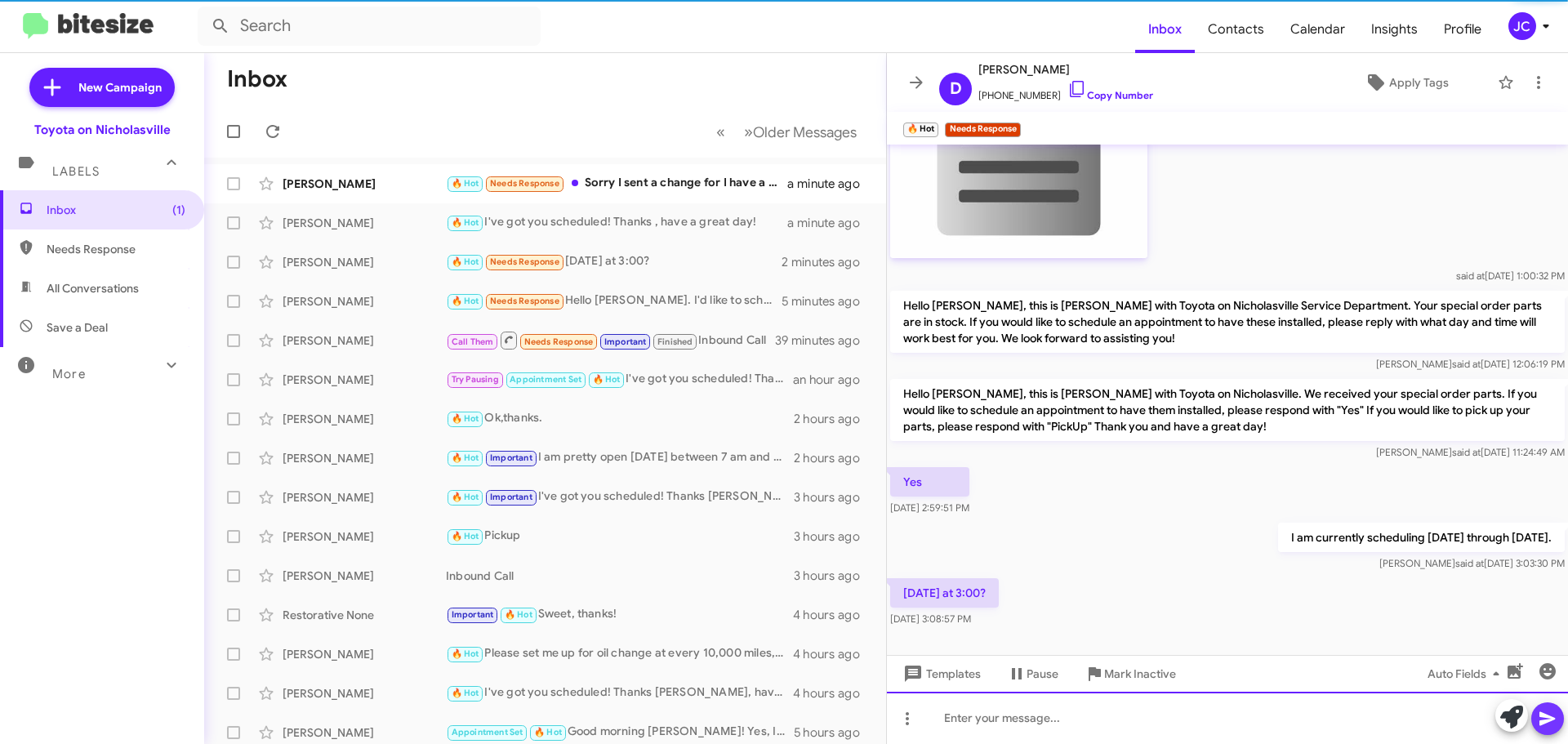
scroll to position [0, 0]
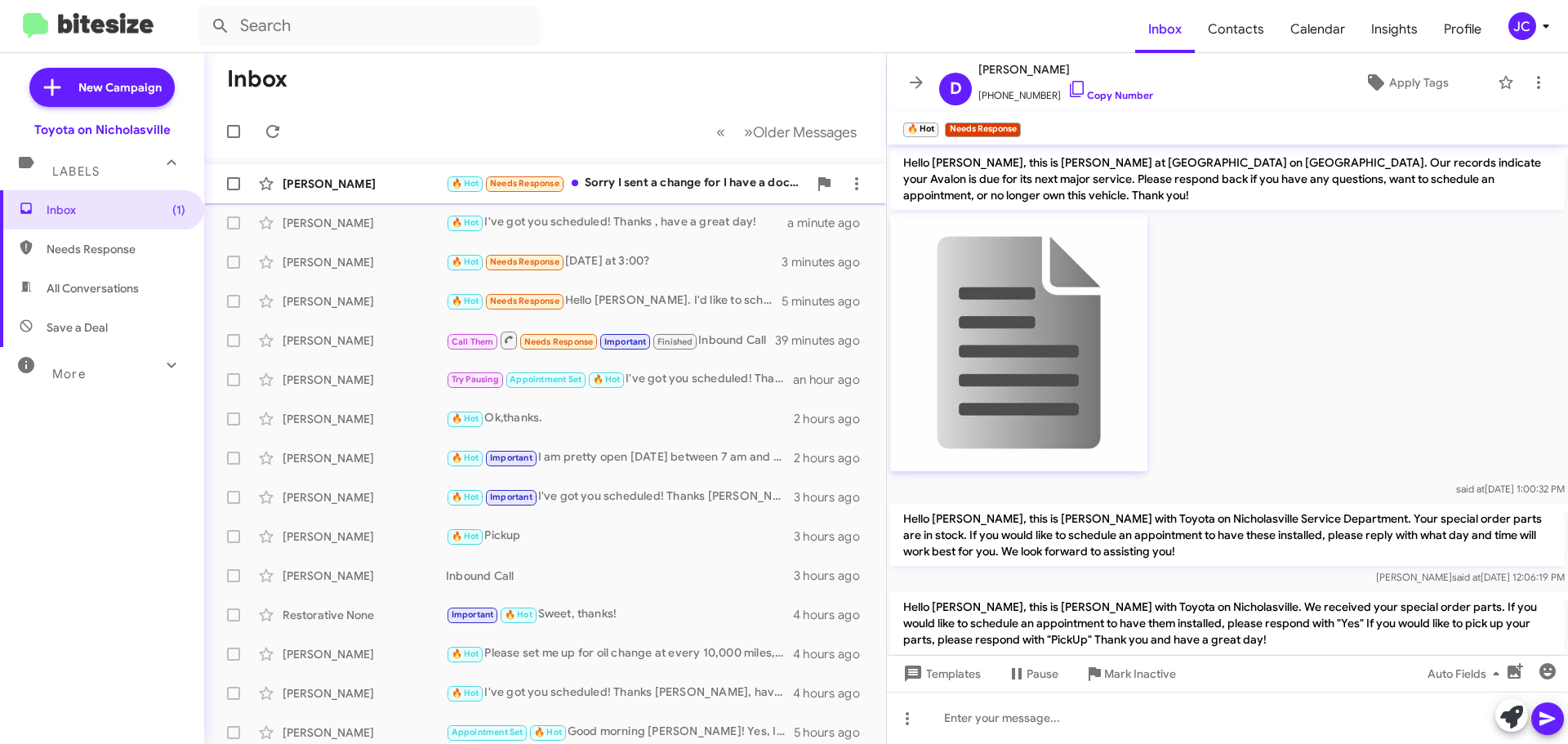
click at [364, 186] on div "[PERSON_NAME]" at bounding box center [364, 184] width 164 height 16
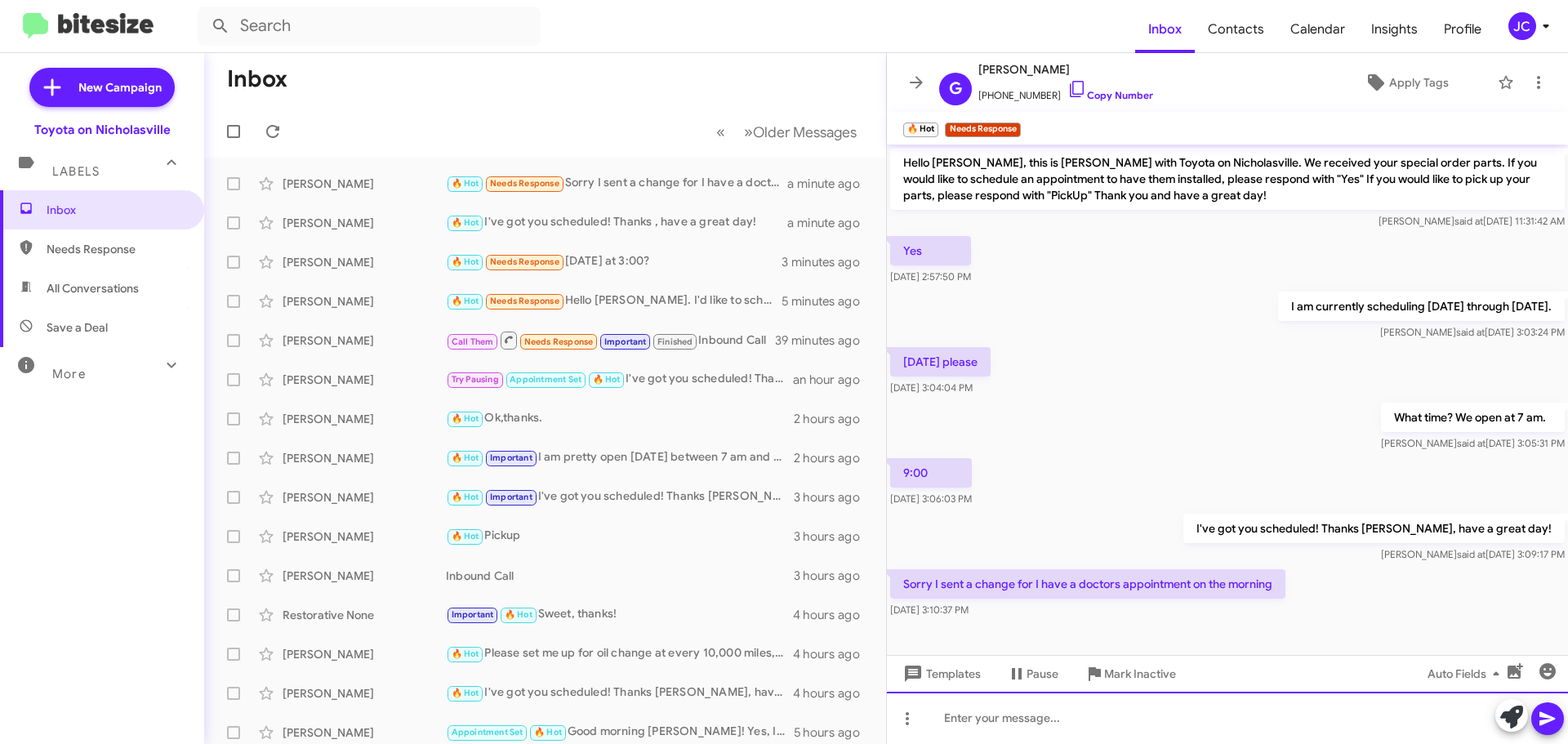
click at [1179, 716] on div at bounding box center [1227, 717] width 681 height 53
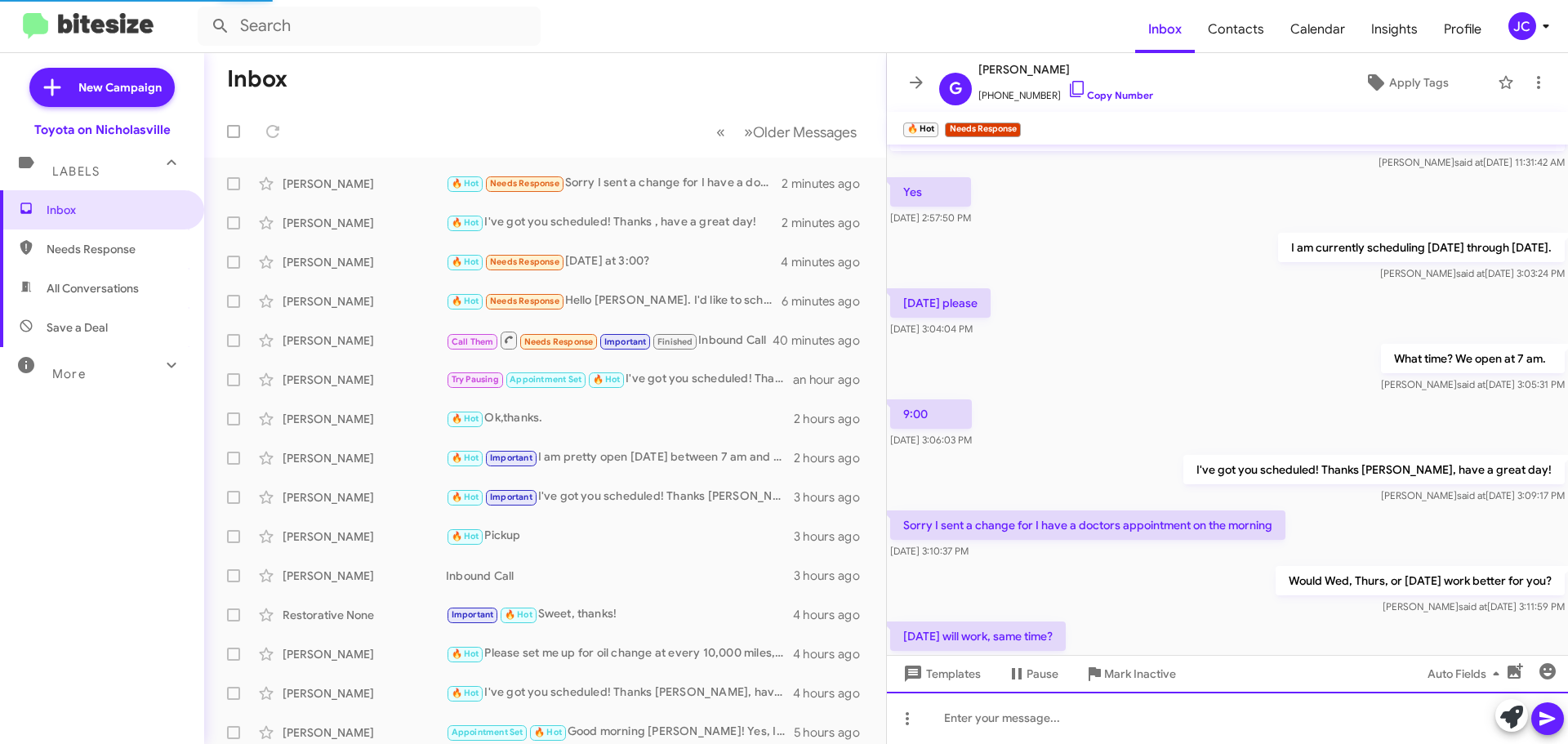
scroll to position [119, 0]
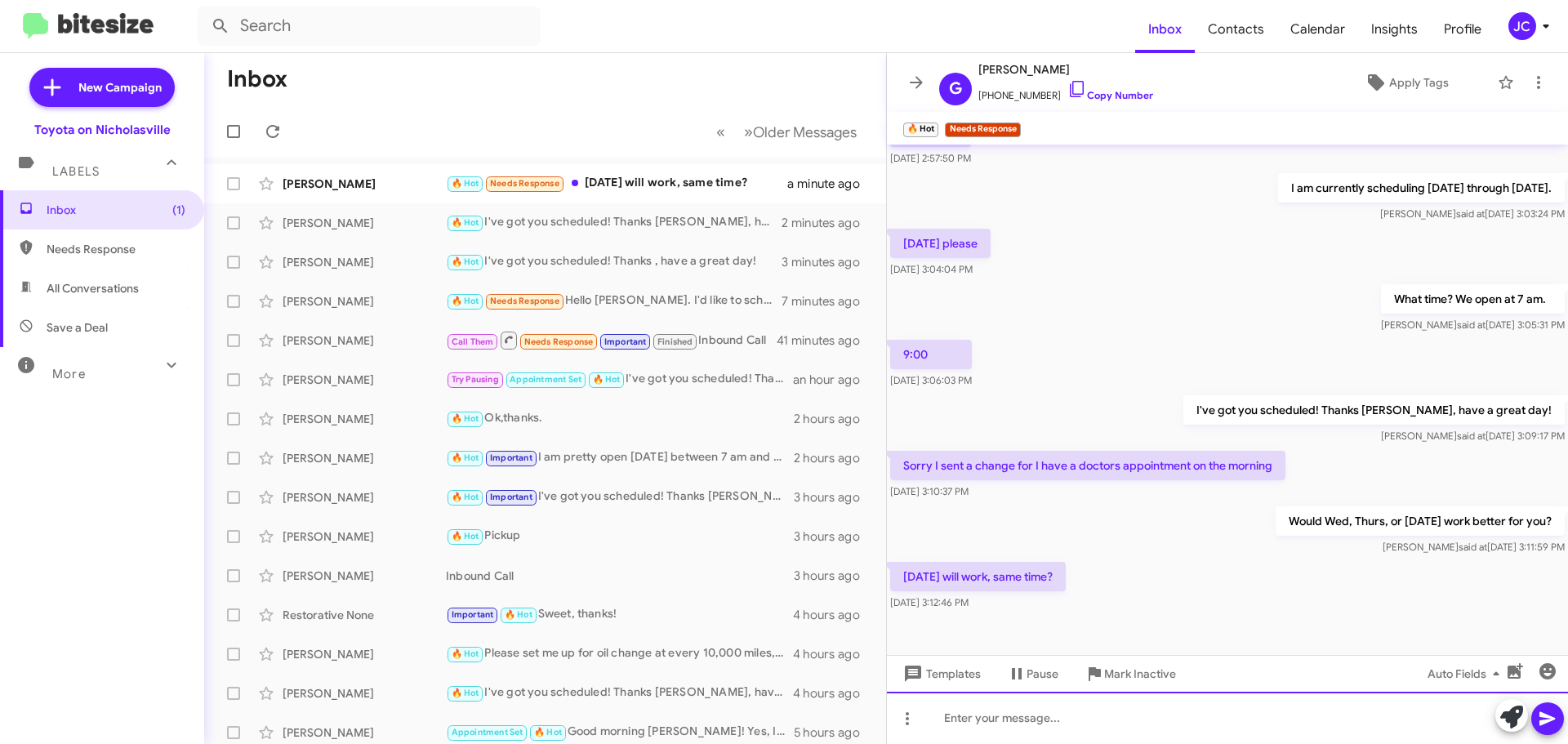
click at [984, 733] on div at bounding box center [1227, 717] width 681 height 53
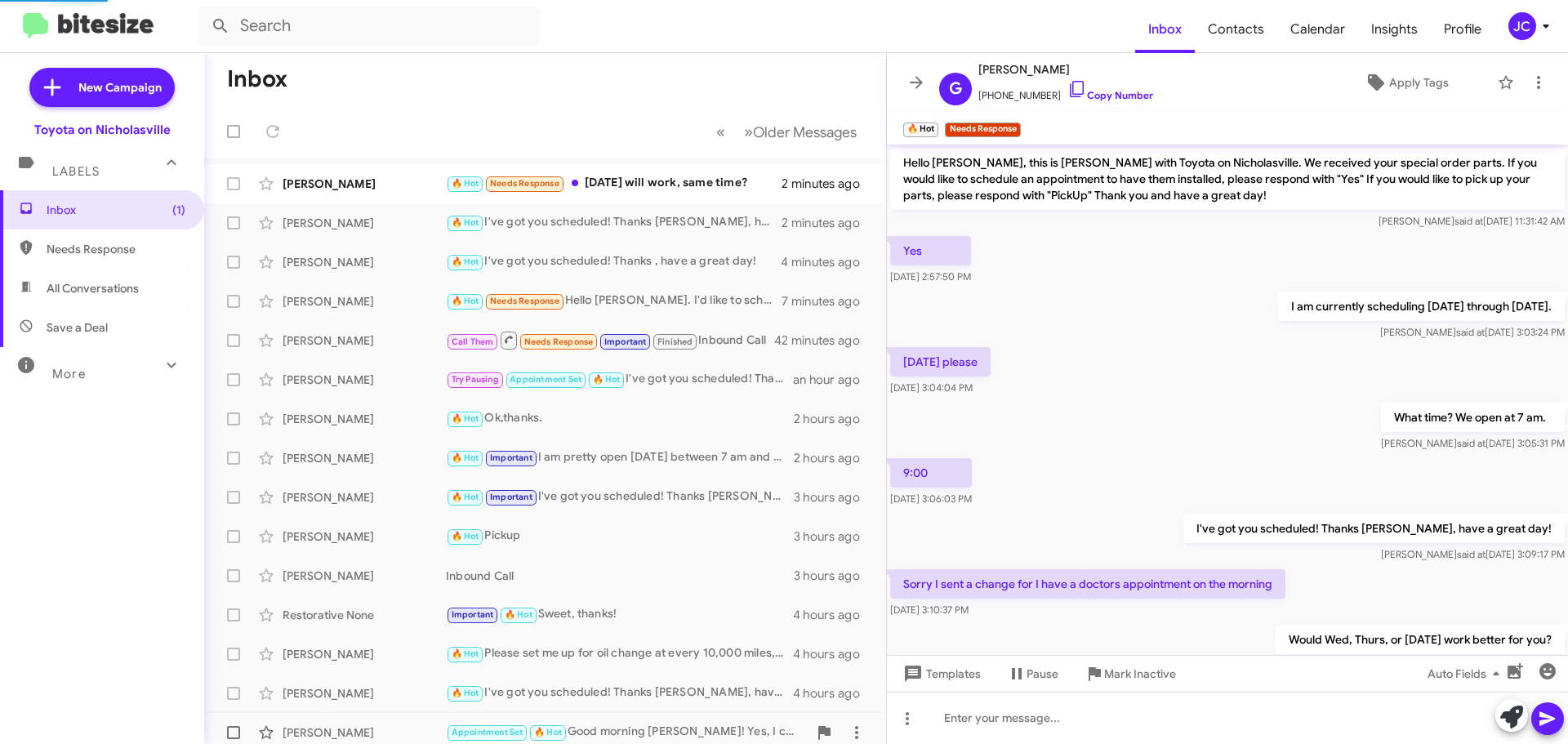
scroll to position [237, 0]
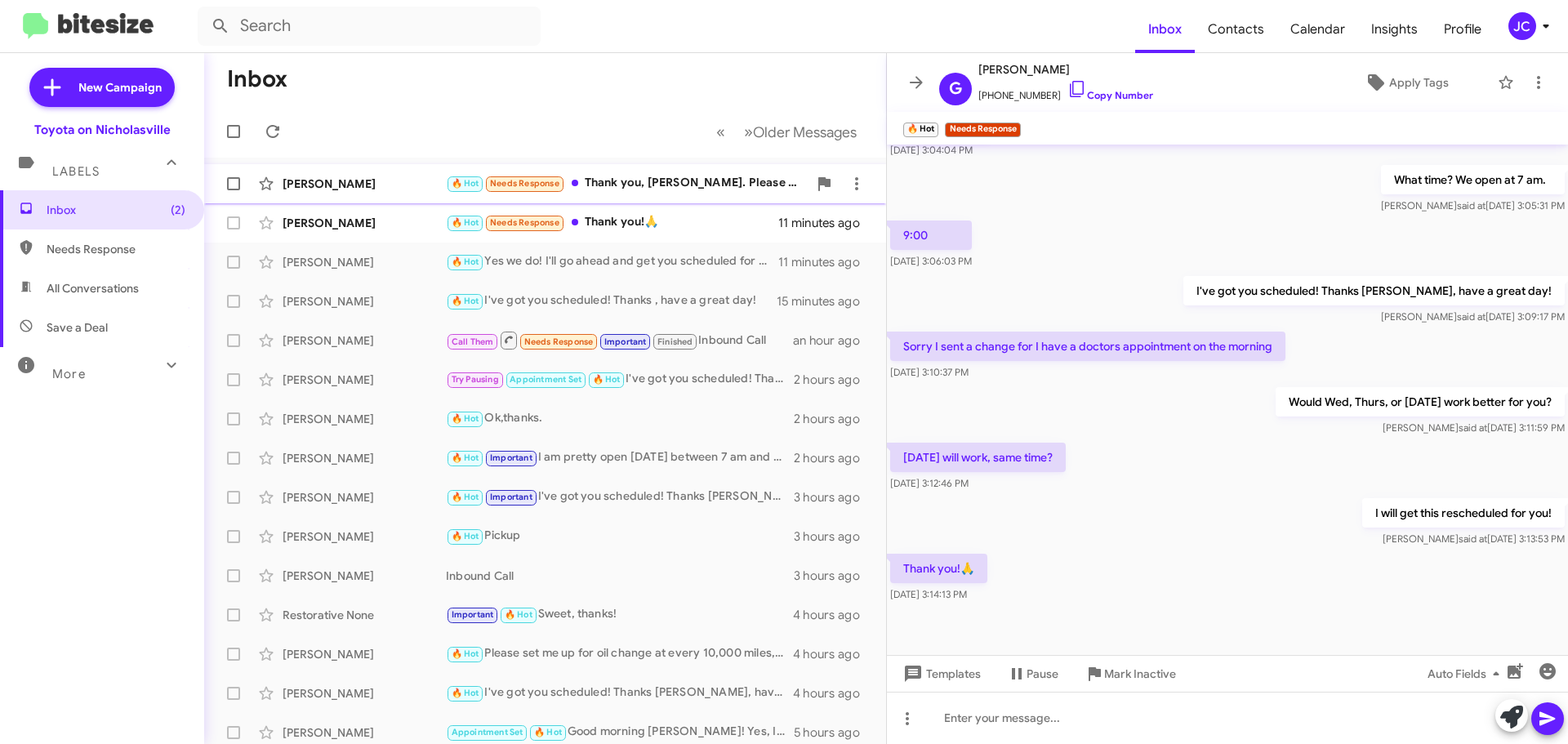
click at [360, 188] on div "[PERSON_NAME]" at bounding box center [364, 184] width 164 height 16
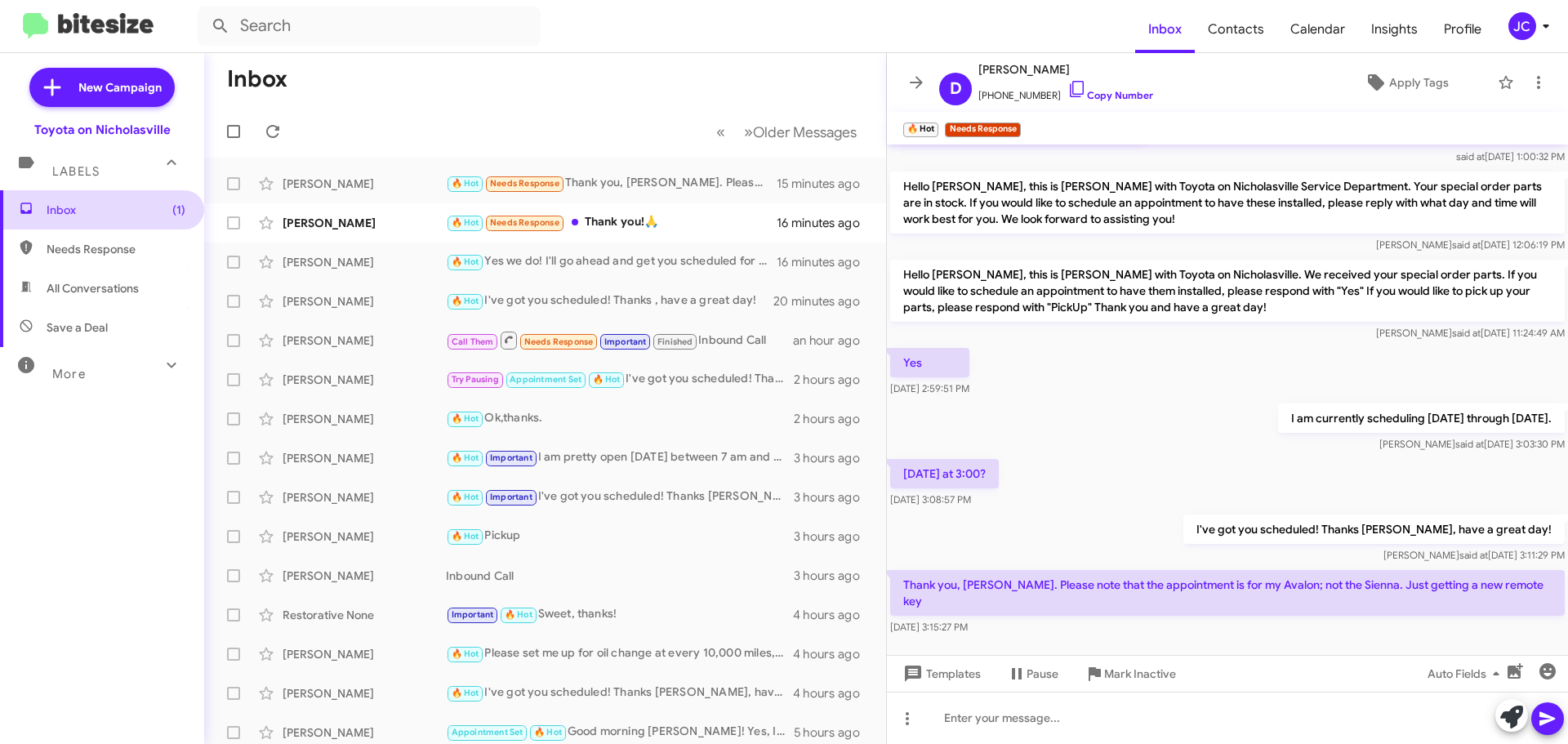
click at [135, 209] on span "Inbox (1)" at bounding box center [116, 209] width 139 height 16
